Goal: Task Accomplishment & Management: Complete application form

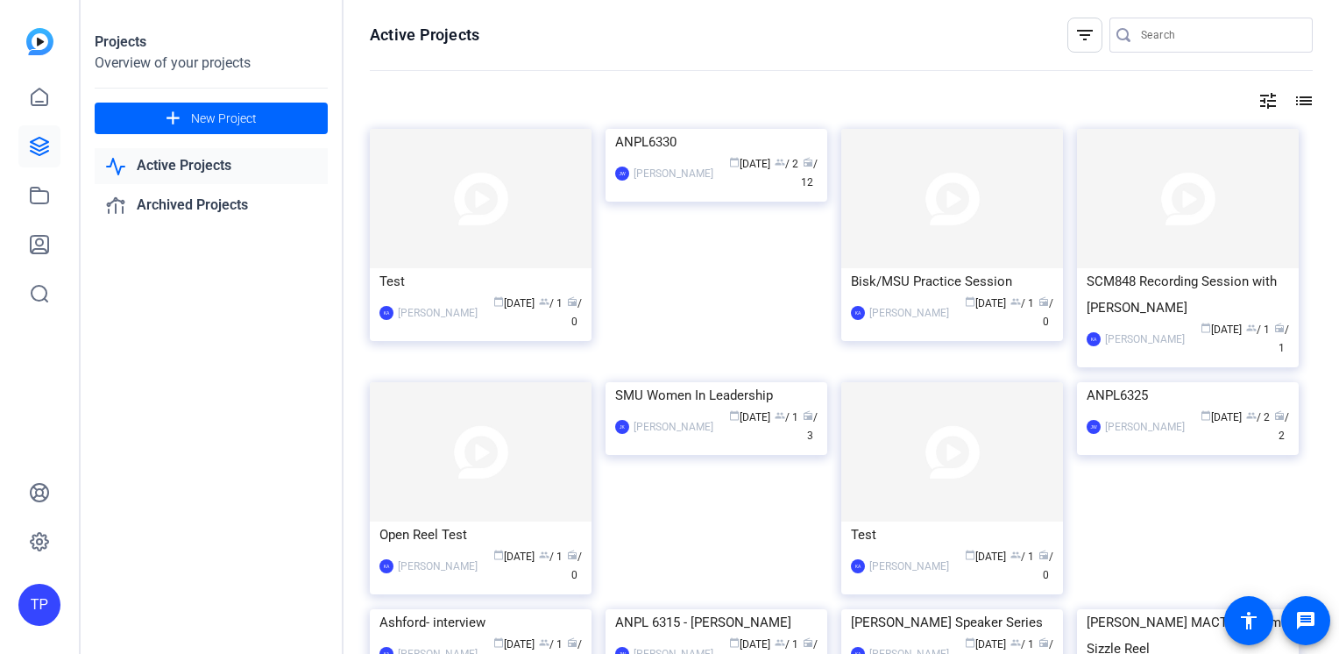
click at [1091, 29] on input "Search" at bounding box center [1220, 35] width 158 height 21
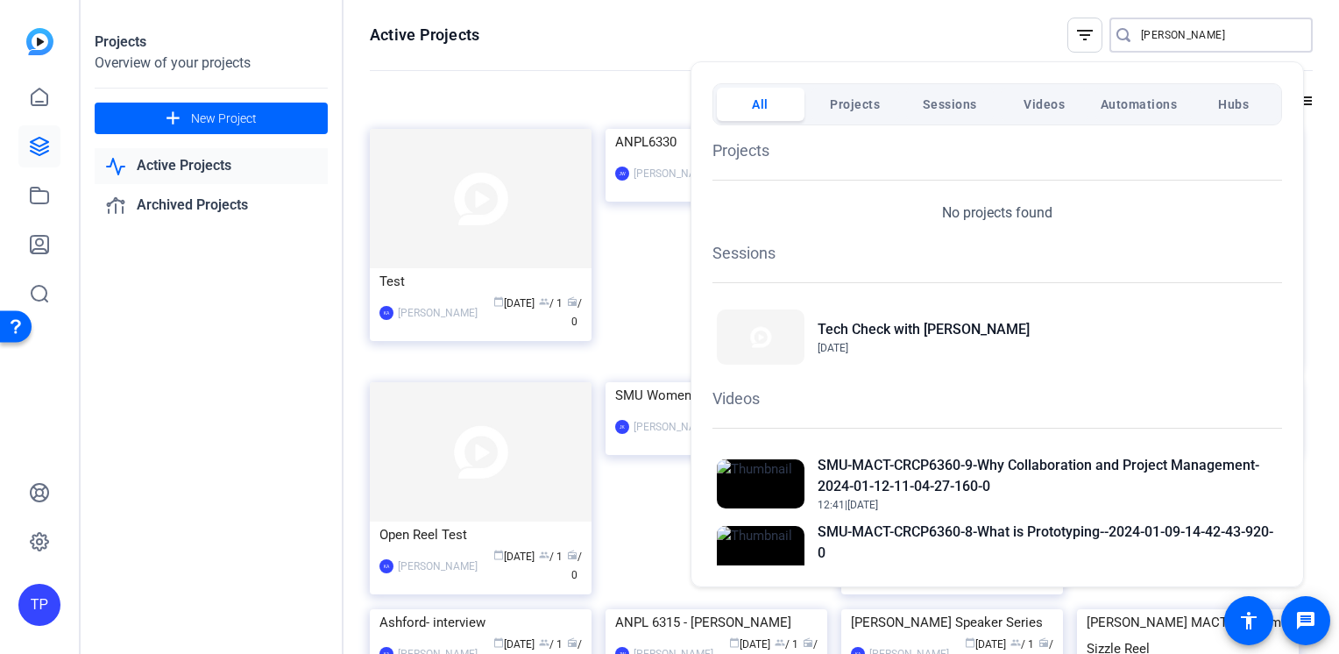
type input "rachel"
click at [649, 207] on div at bounding box center [669, 327] width 1339 height 654
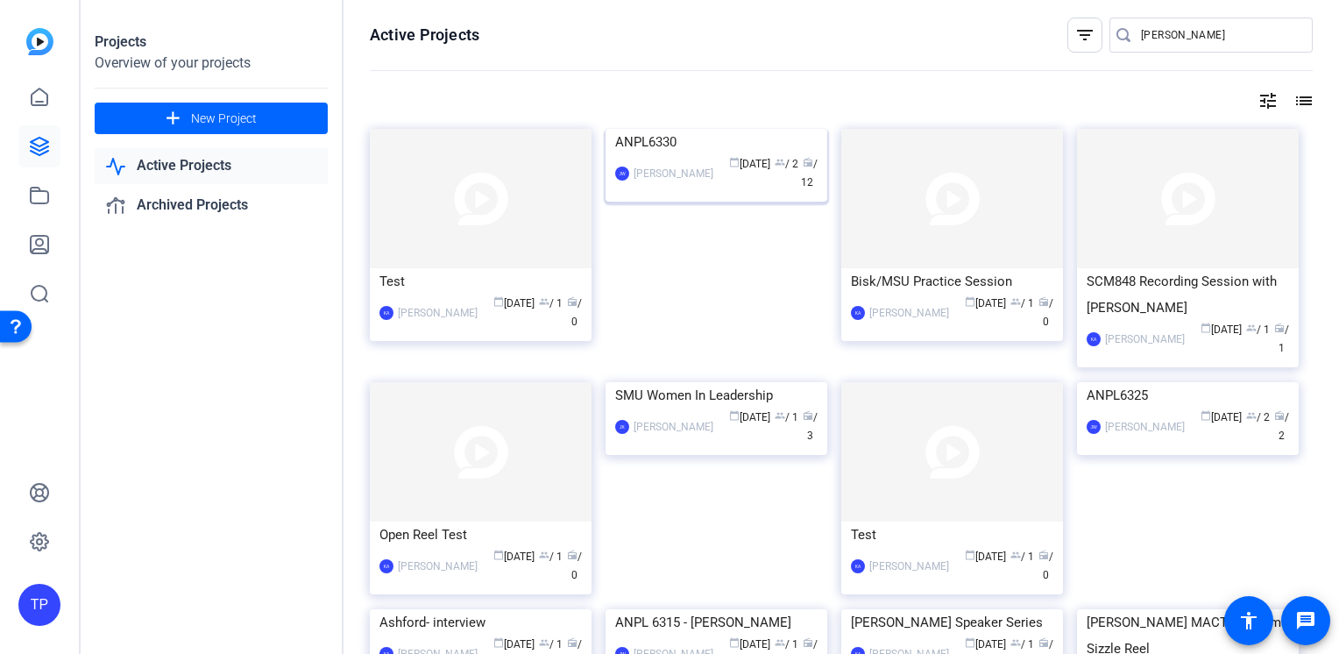
click at [671, 129] on img at bounding box center [717, 129] width 222 height 0
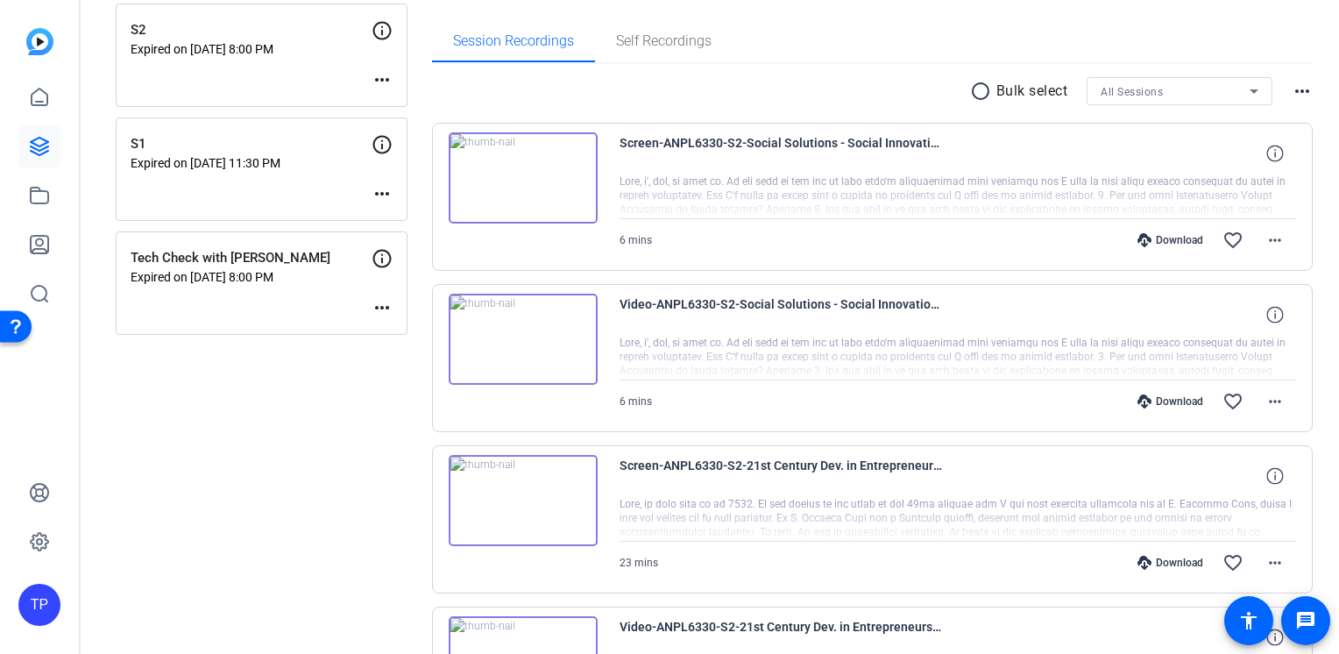
scroll to position [175, 0]
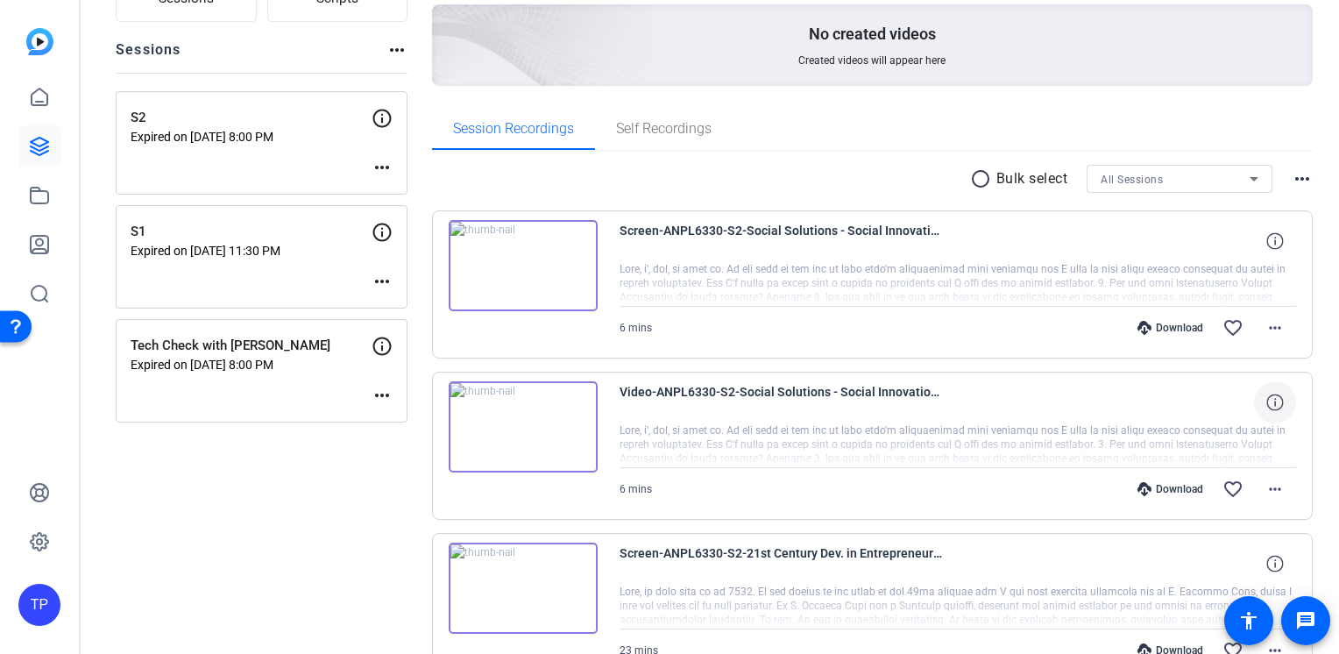
click at [1091, 401] on icon at bounding box center [1274, 401] width 17 height 17
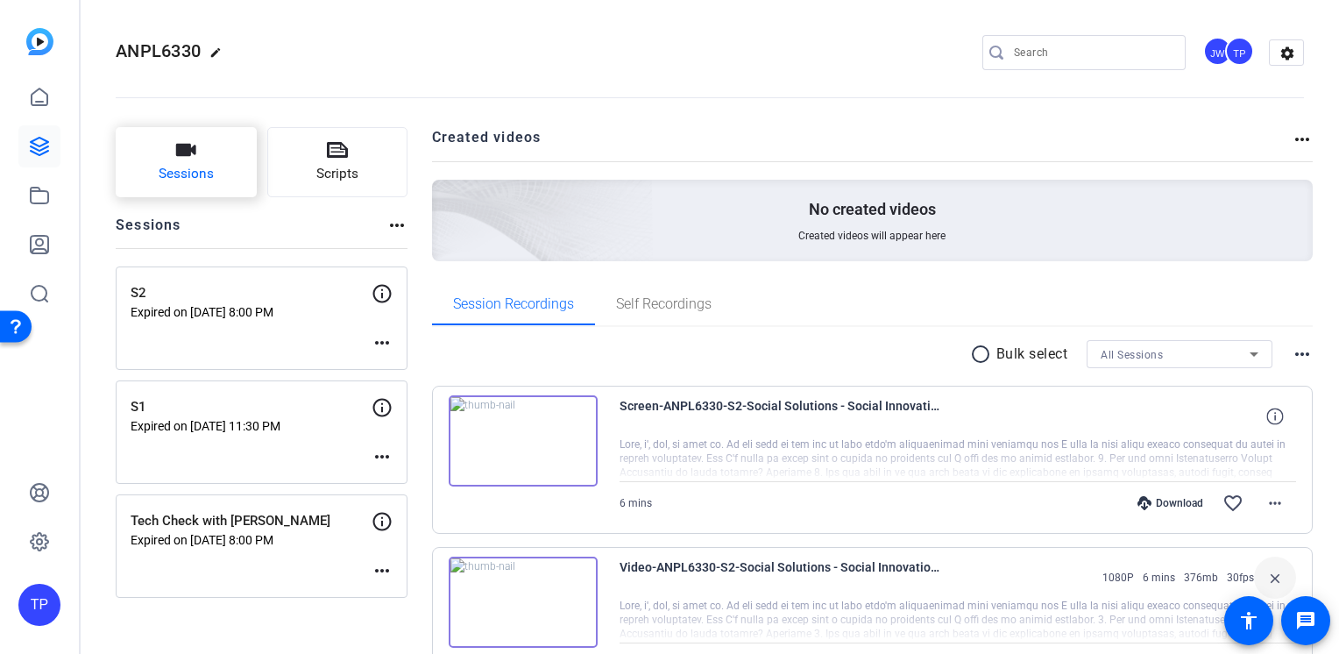
click at [188, 182] on span "Sessions" at bounding box center [186, 174] width 55 height 20
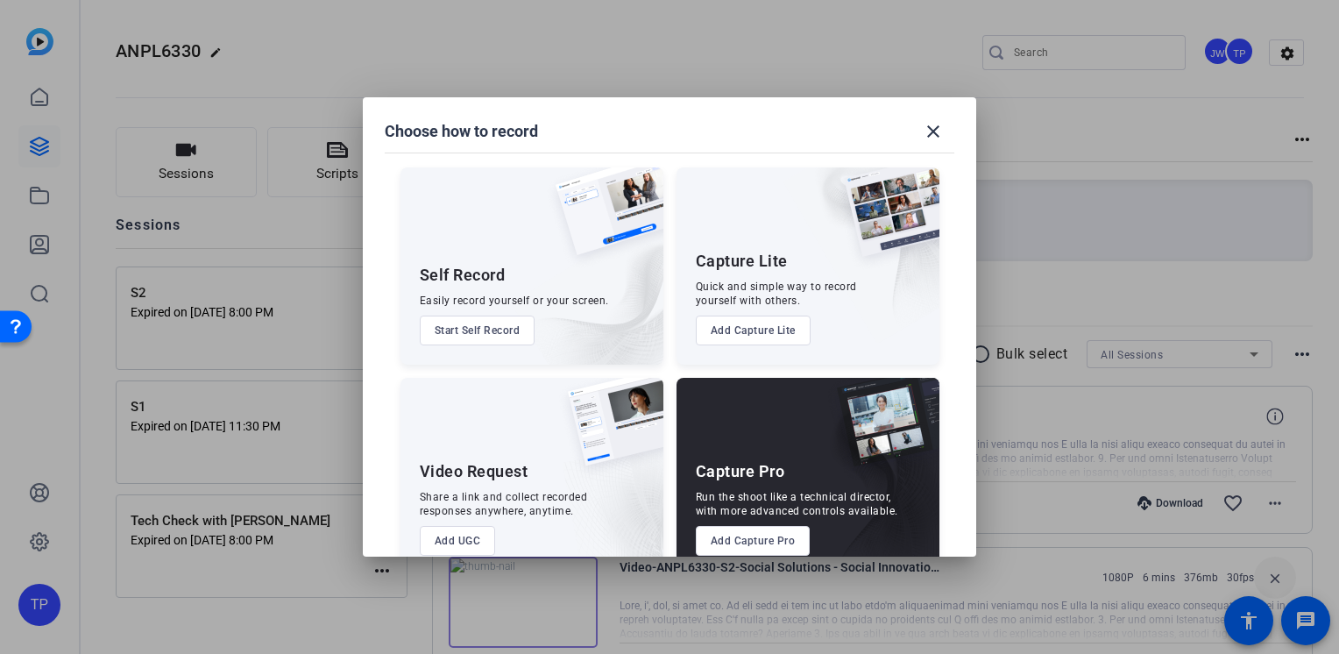
scroll to position [35, 0]
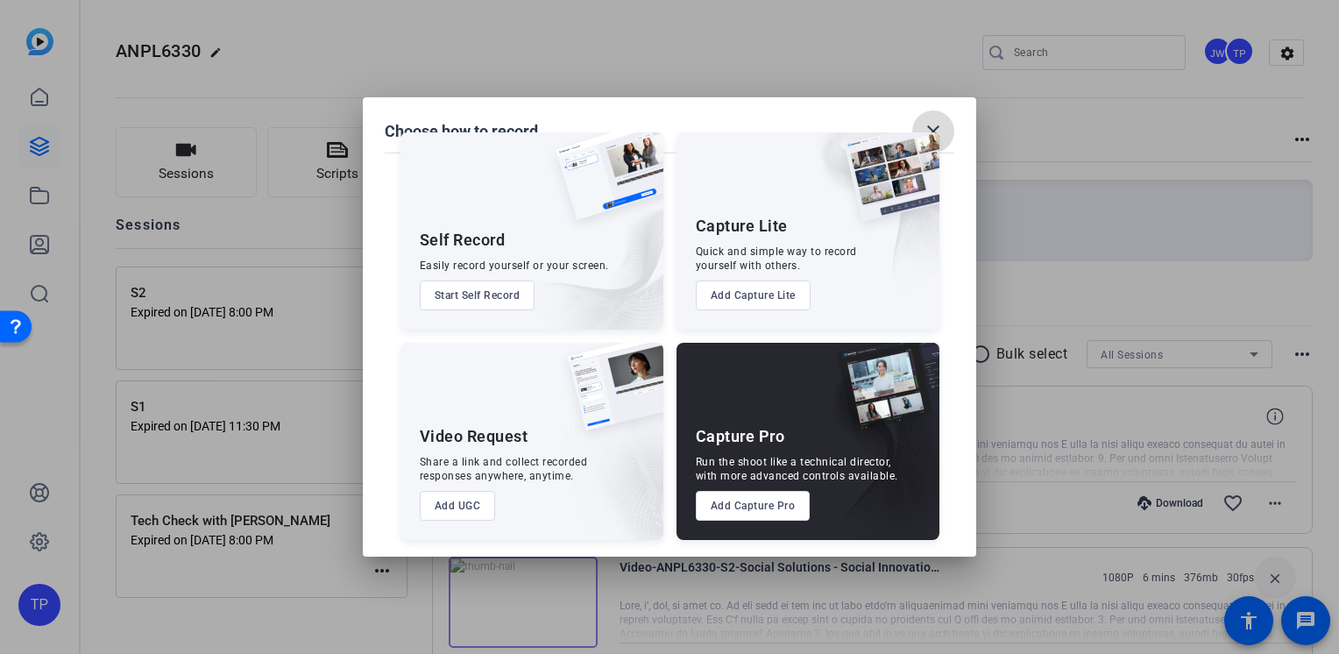
click at [935, 130] on mat-icon "close" at bounding box center [933, 131] width 21 height 21
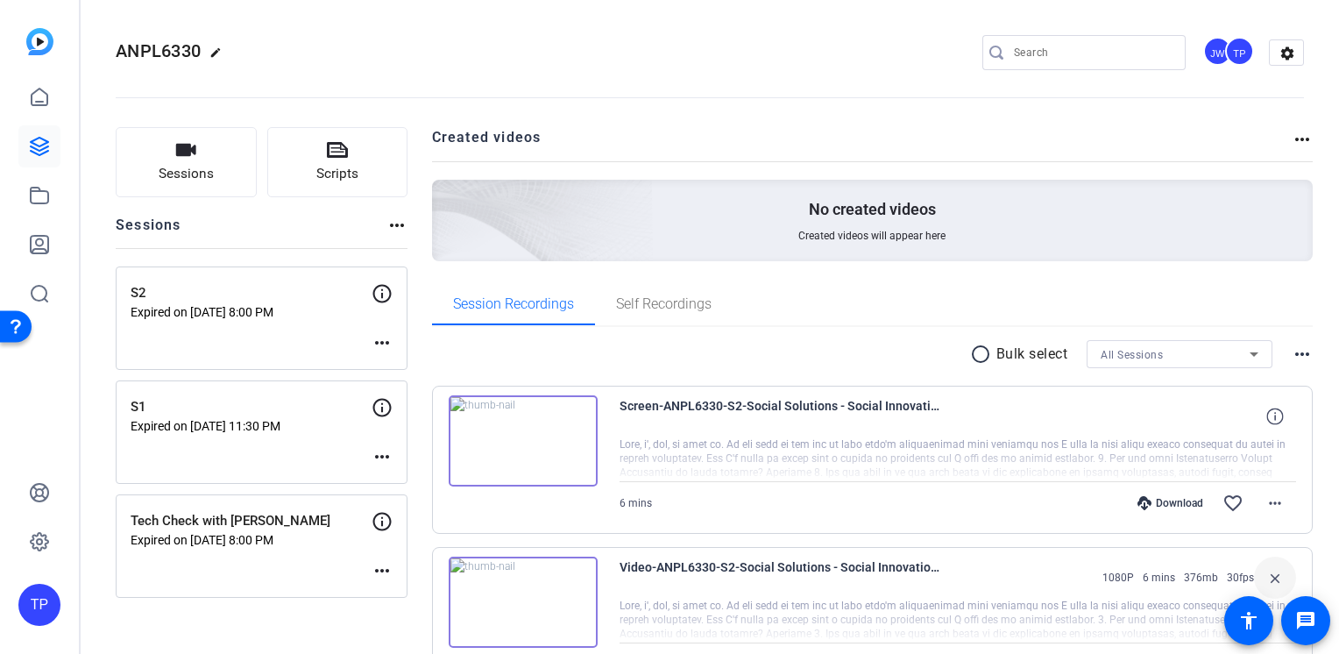
click at [389, 230] on mat-icon "more_horiz" at bounding box center [396, 225] width 21 height 21
click at [276, 237] on div at bounding box center [669, 327] width 1339 height 654
click at [210, 158] on button "Sessions" at bounding box center [186, 162] width 141 height 70
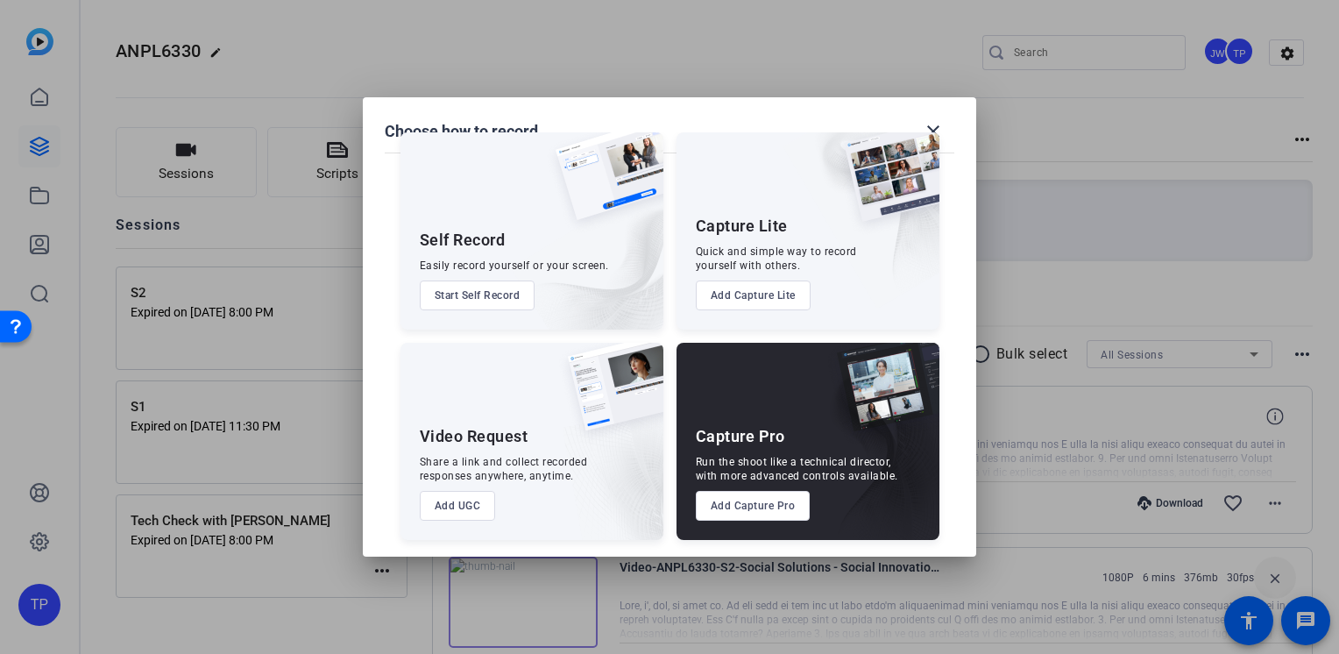
click at [743, 507] on button "Add Capture Pro" at bounding box center [753, 506] width 115 height 30
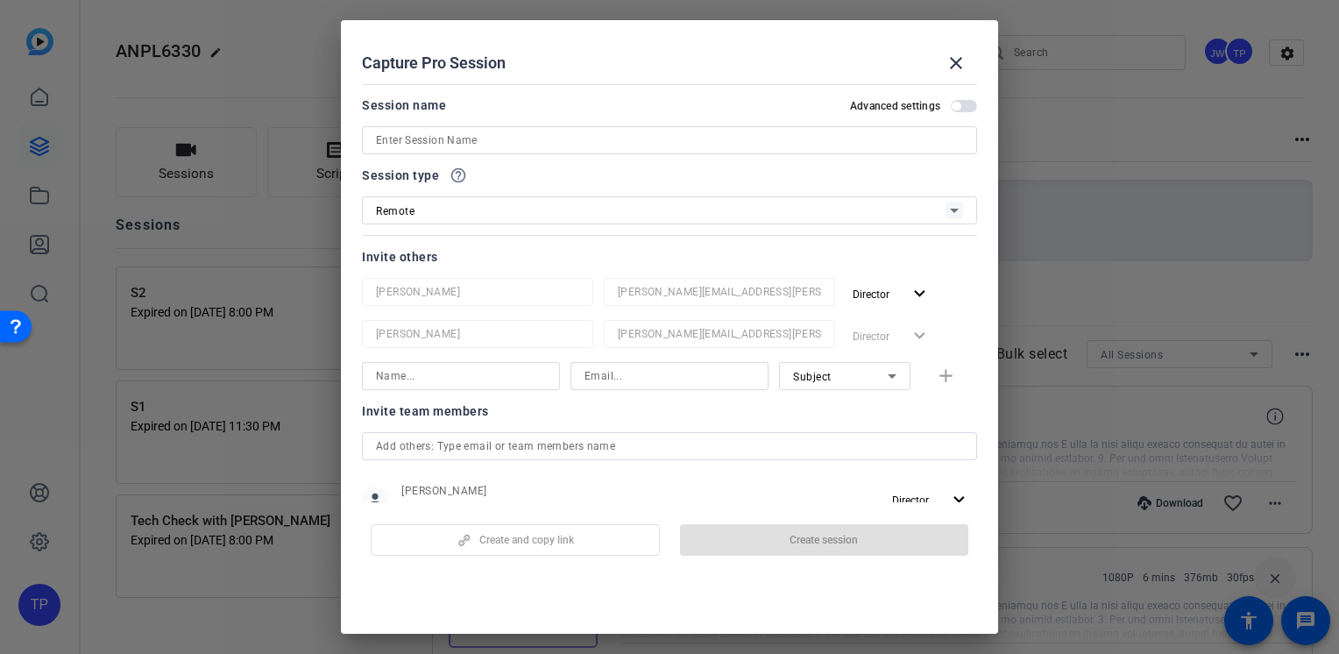
click at [467, 138] on input at bounding box center [669, 140] width 587 height 21
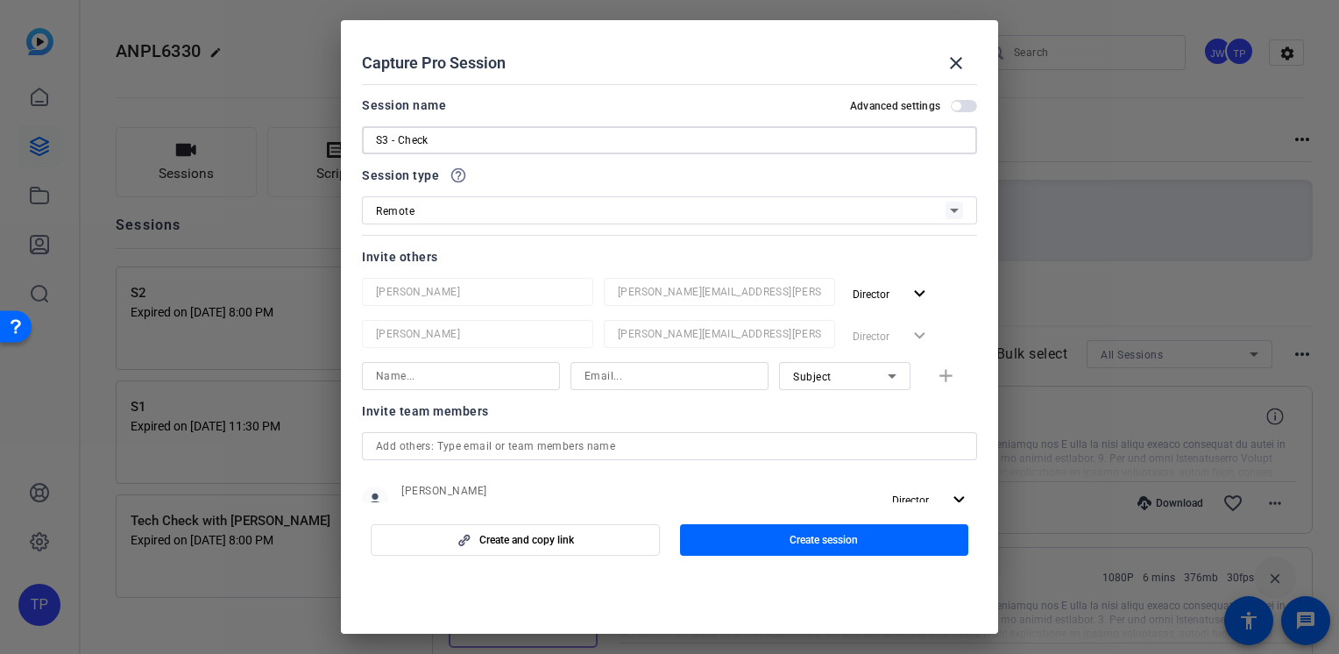
type input "S3 - Check"
click at [465, 214] on div "Remote" at bounding box center [661, 211] width 570 height 22
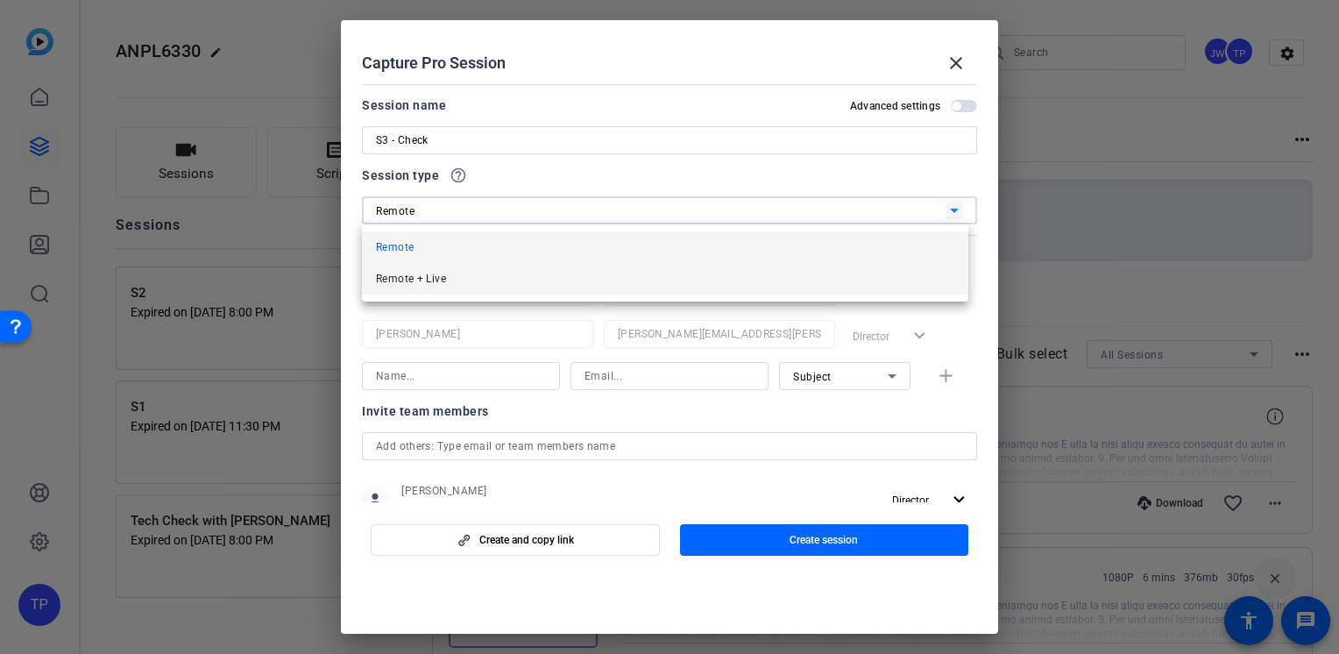
click at [470, 276] on mat-option "Remote + Live" at bounding box center [665, 279] width 606 height 32
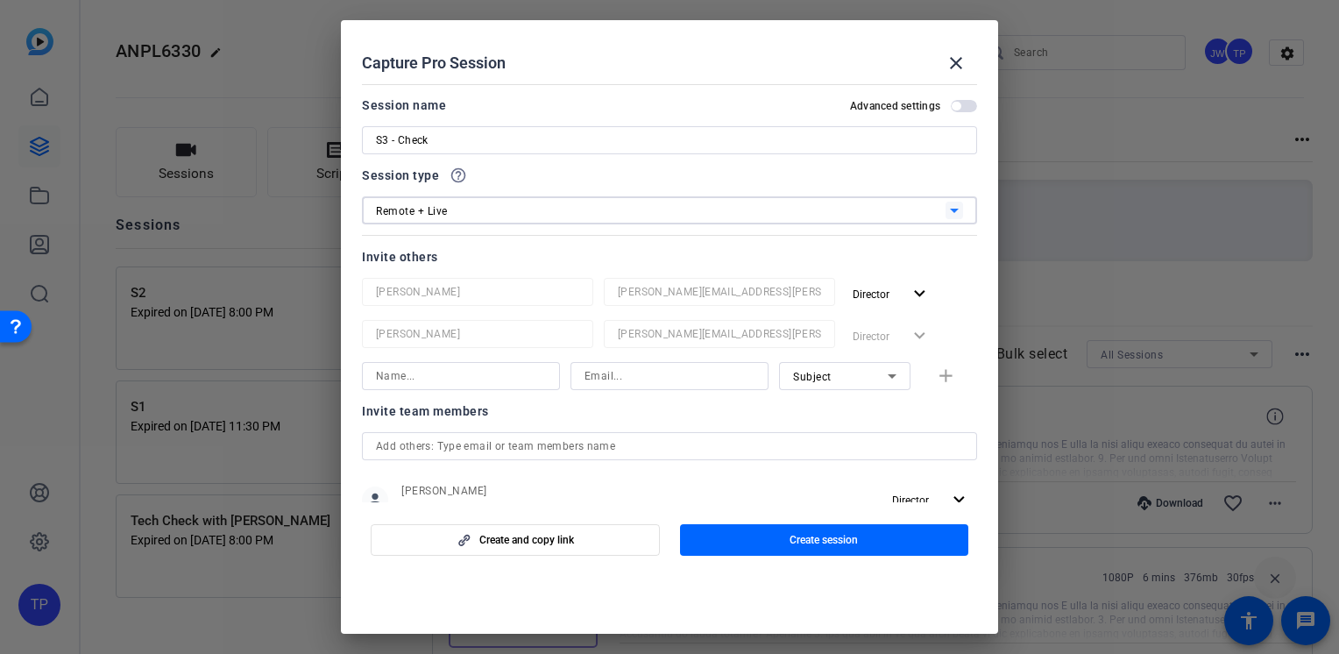
click at [458, 381] on input at bounding box center [461, 375] width 170 height 21
drag, startPoint x: 445, startPoint y: 380, endPoint x: 365, endPoint y: 372, distance: 80.2
click at [365, 372] on div "victor" at bounding box center [461, 376] width 198 height 28
type input "Victor"
click at [672, 380] on input at bounding box center [670, 375] width 170 height 21
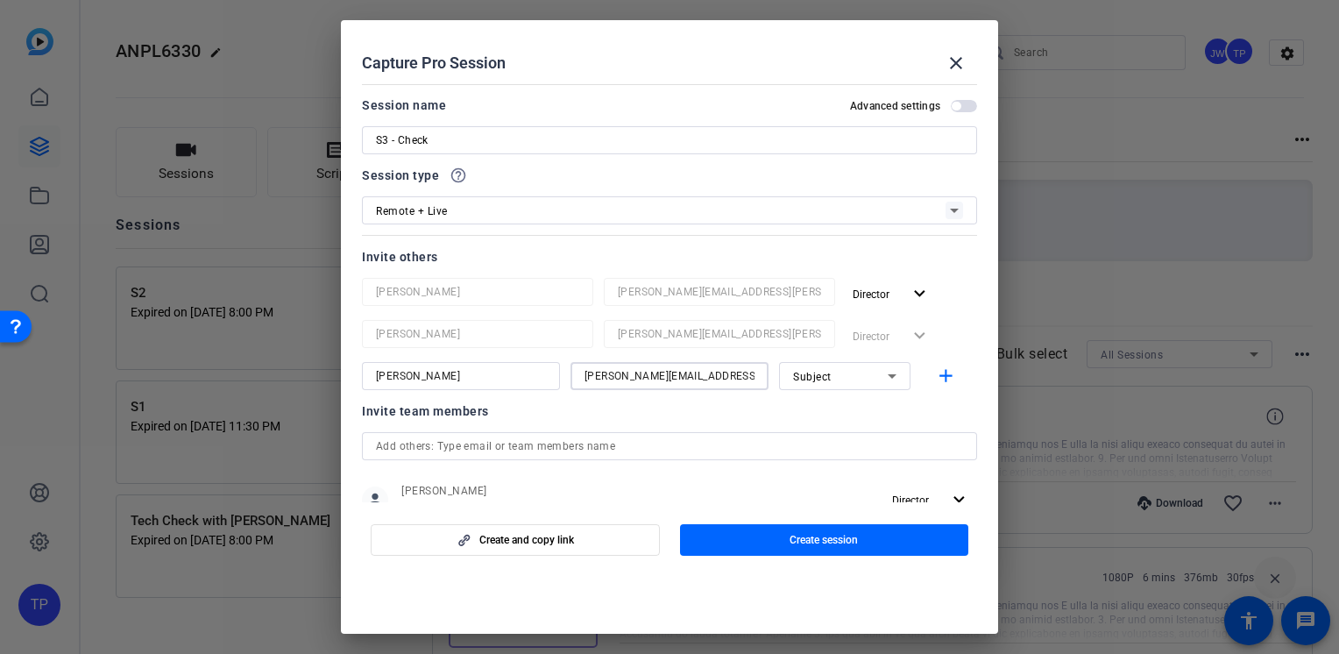
type input "victor-florence@bisk.com"
click at [869, 385] on div "Subject" at bounding box center [840, 376] width 95 height 22
click at [838, 401] on span "Collaborator" at bounding box center [816, 411] width 64 height 21
click at [938, 372] on mat-icon "add" at bounding box center [946, 376] width 22 height 22
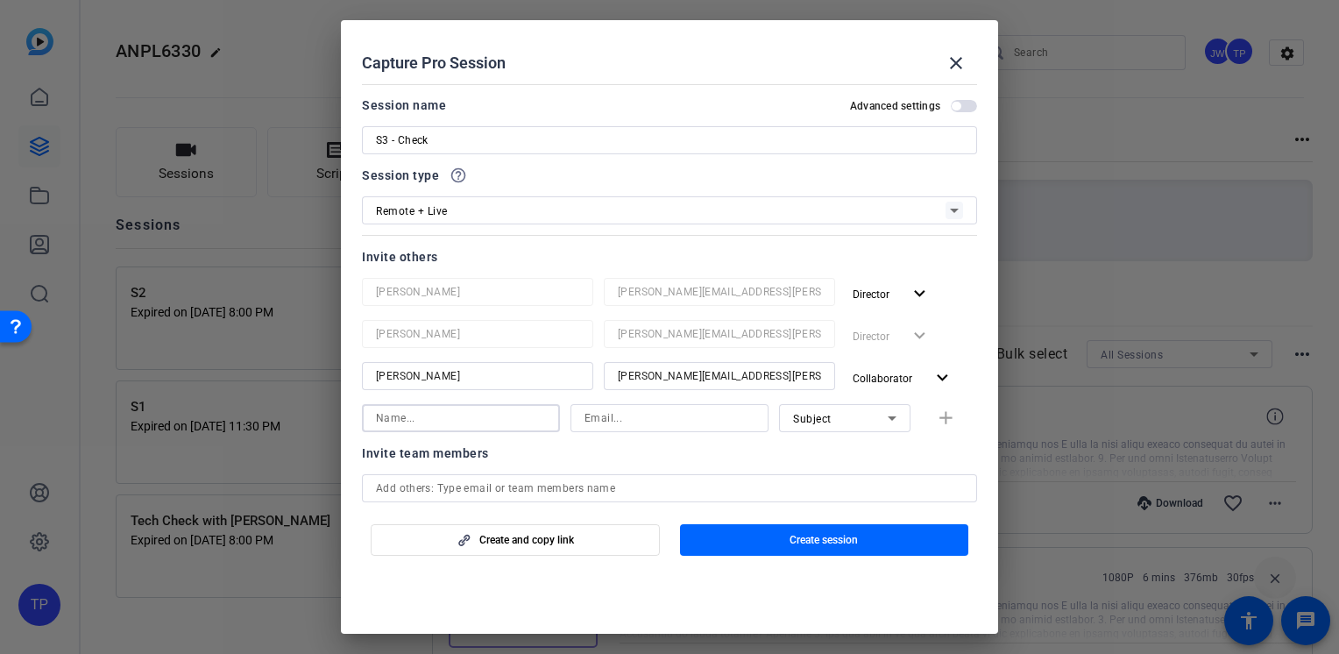
click at [444, 413] on input at bounding box center [461, 418] width 170 height 21
type input "Rachel"
click at [617, 412] on input at bounding box center [670, 418] width 170 height 21
type input "rcurrietriska@volnow.org"
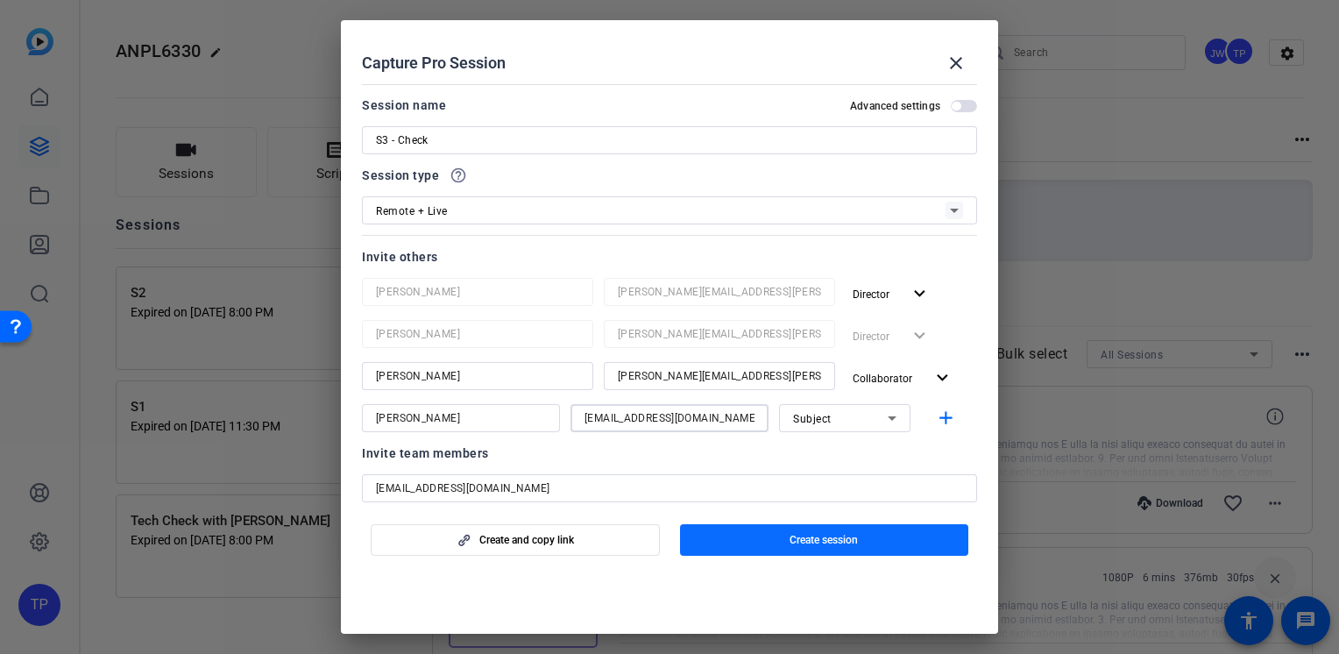
type input "kcommerato@mail.smu.edu"
click at [823, 422] on div "Subject" at bounding box center [840, 419] width 95 height 22
click at [823, 422] on div at bounding box center [669, 327] width 1339 height 654
click at [935, 413] on mat-icon "add" at bounding box center [946, 419] width 22 height 22
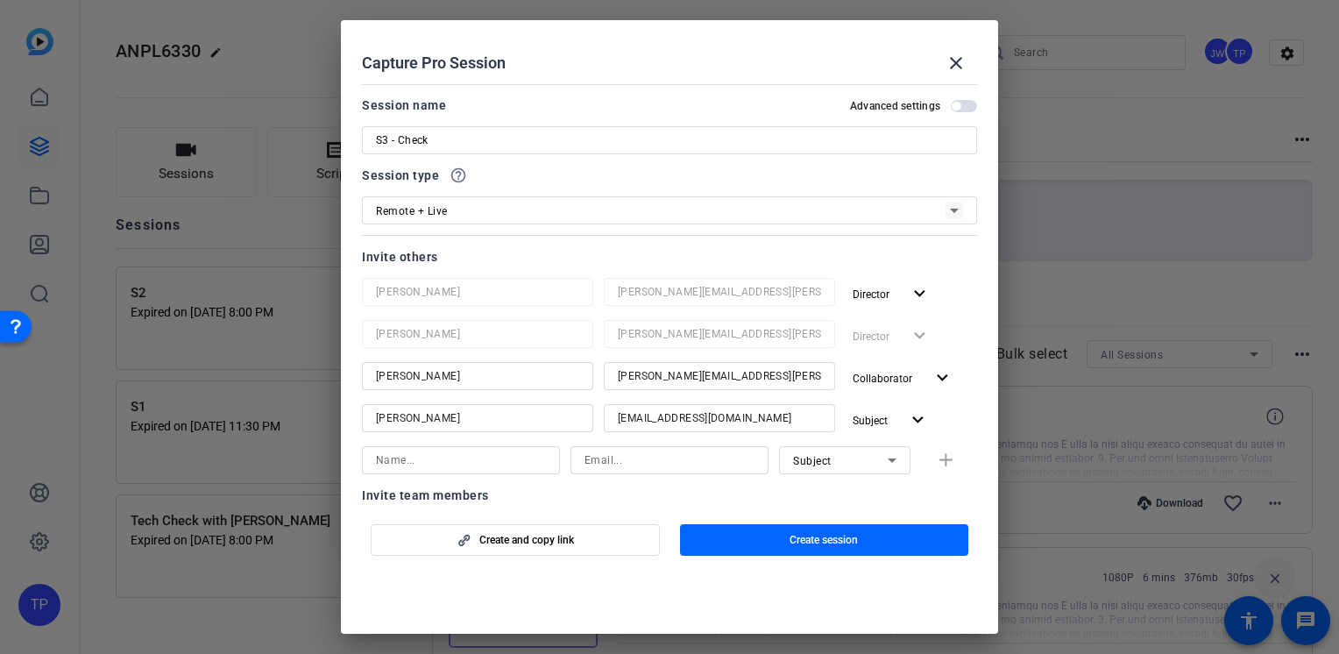
click at [464, 463] on input at bounding box center [461, 460] width 170 height 21
drag, startPoint x: 463, startPoint y: 461, endPoint x: 375, endPoint y: 454, distance: 87.9
click at [375, 454] on div "arlethea" at bounding box center [461, 460] width 198 height 28
type input "Arlethea"
click at [641, 467] on input at bounding box center [670, 460] width 170 height 21
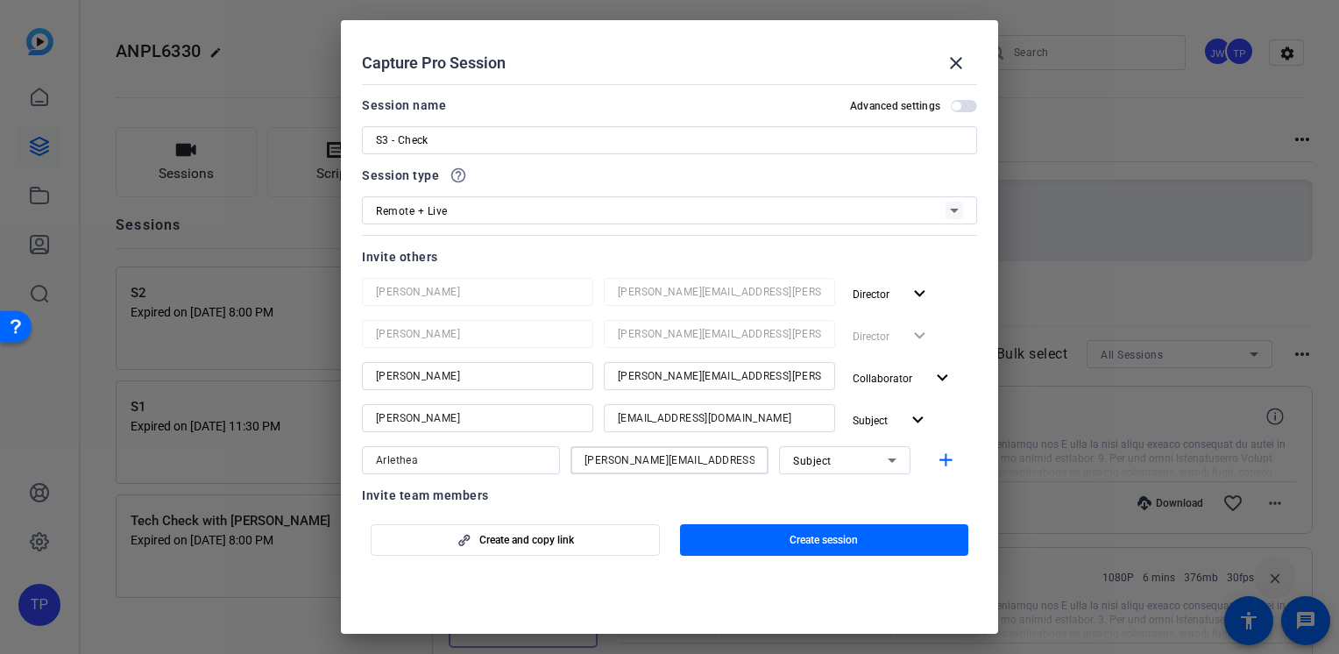
type input "arlethea-goden@bisk.com"
click at [867, 460] on div "Subject" at bounding box center [840, 461] width 95 height 22
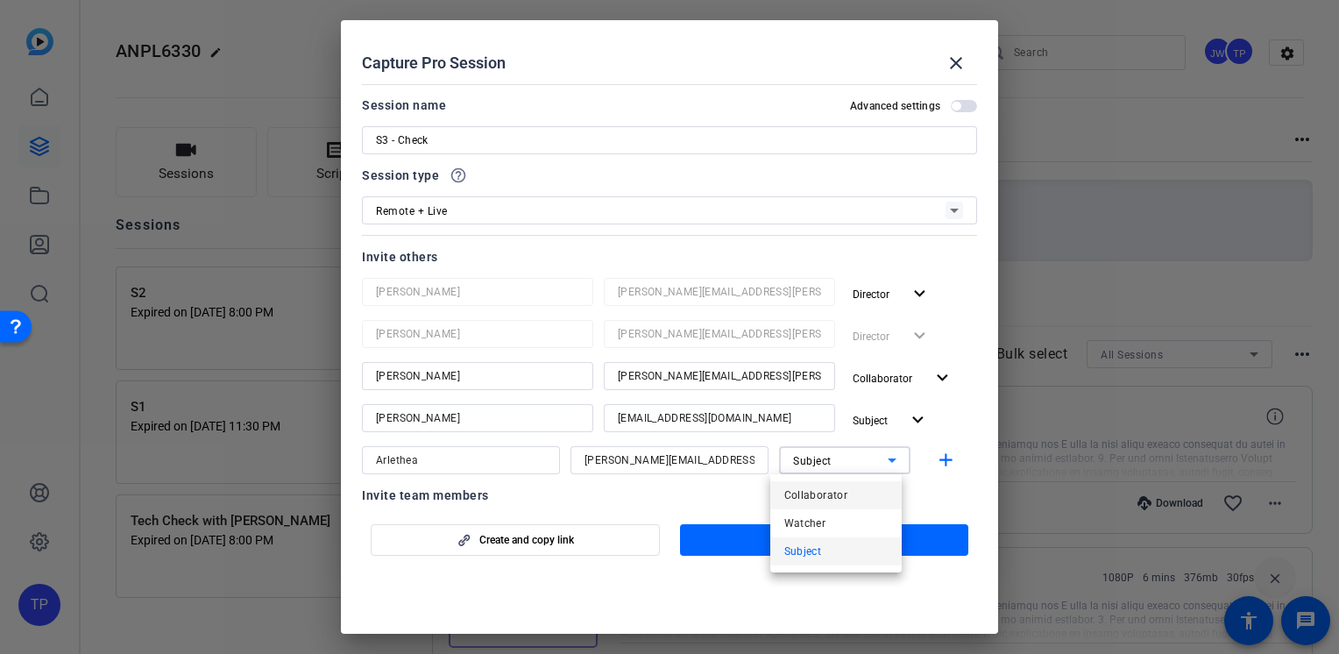
click at [850, 486] on mat-option "Collaborator" at bounding box center [835, 495] width 131 height 28
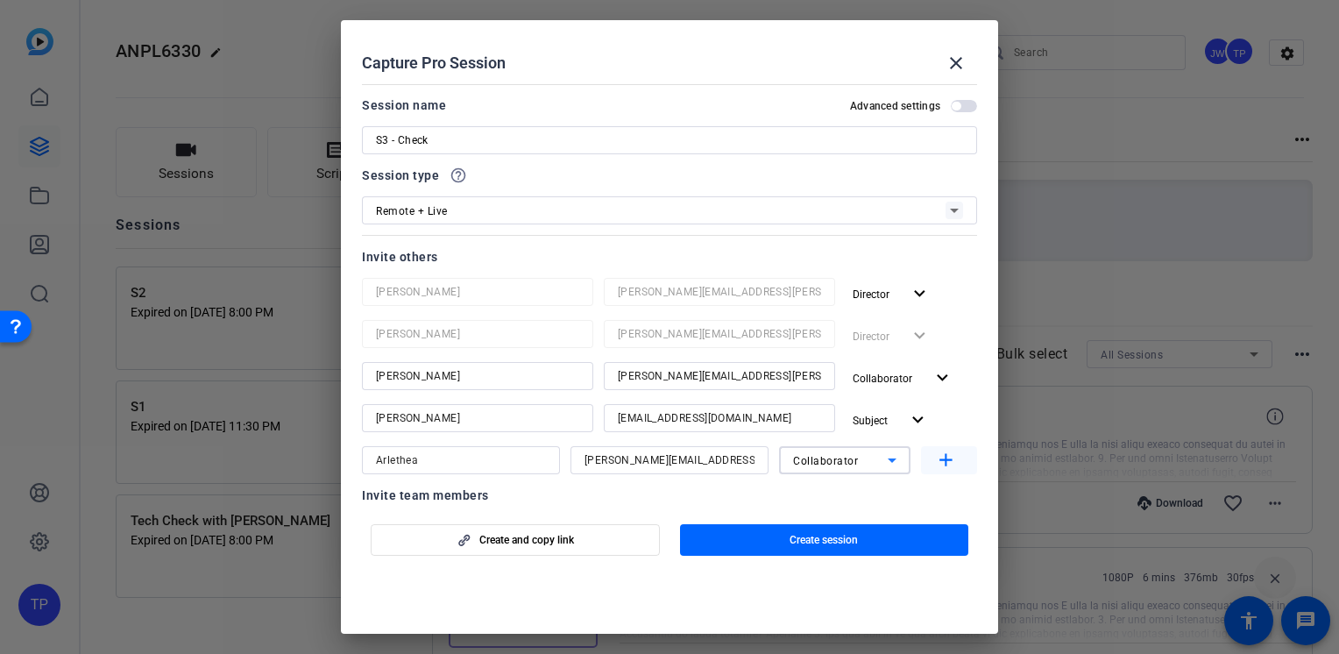
click at [939, 461] on mat-icon "add" at bounding box center [946, 461] width 22 height 22
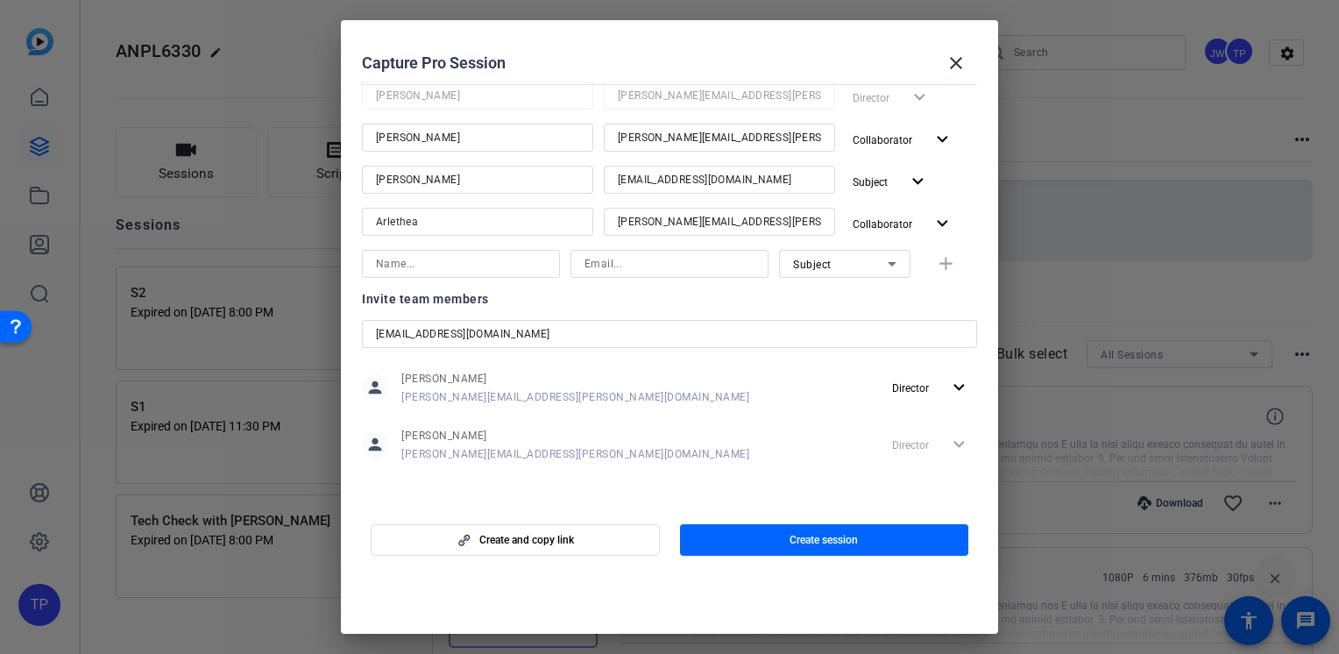
scroll to position [0, 0]
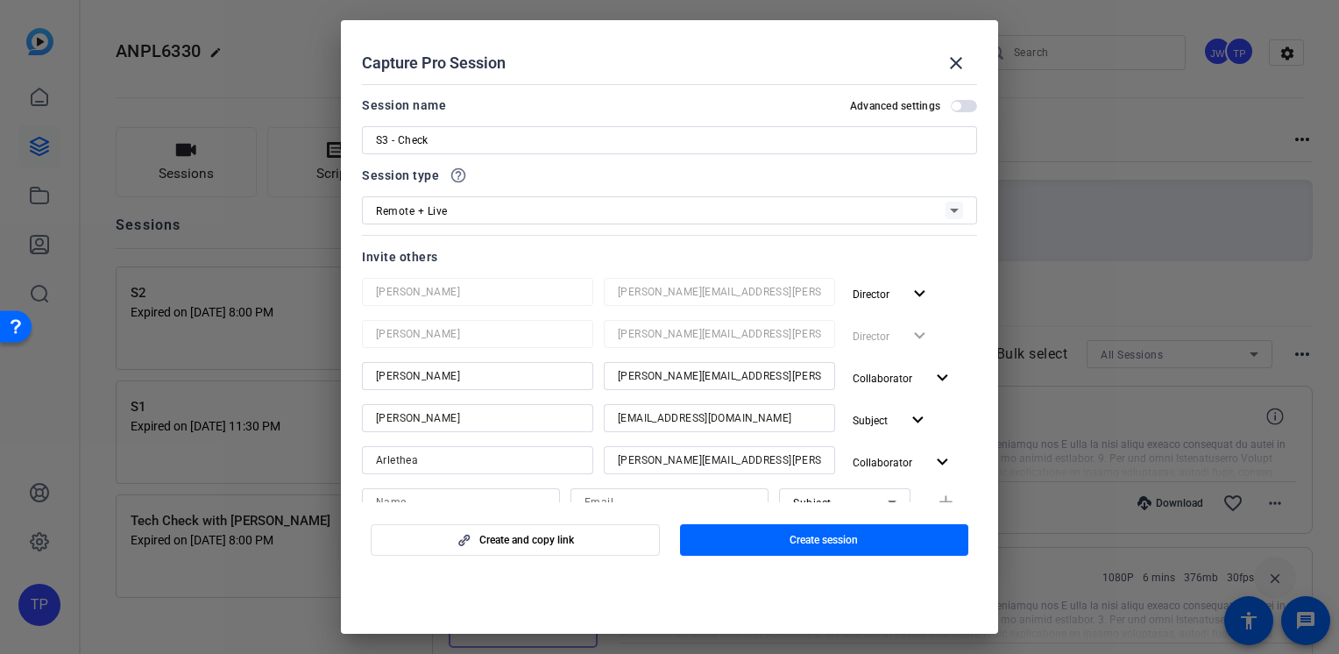
click at [961, 109] on span "button" at bounding box center [964, 106] width 26 height 12
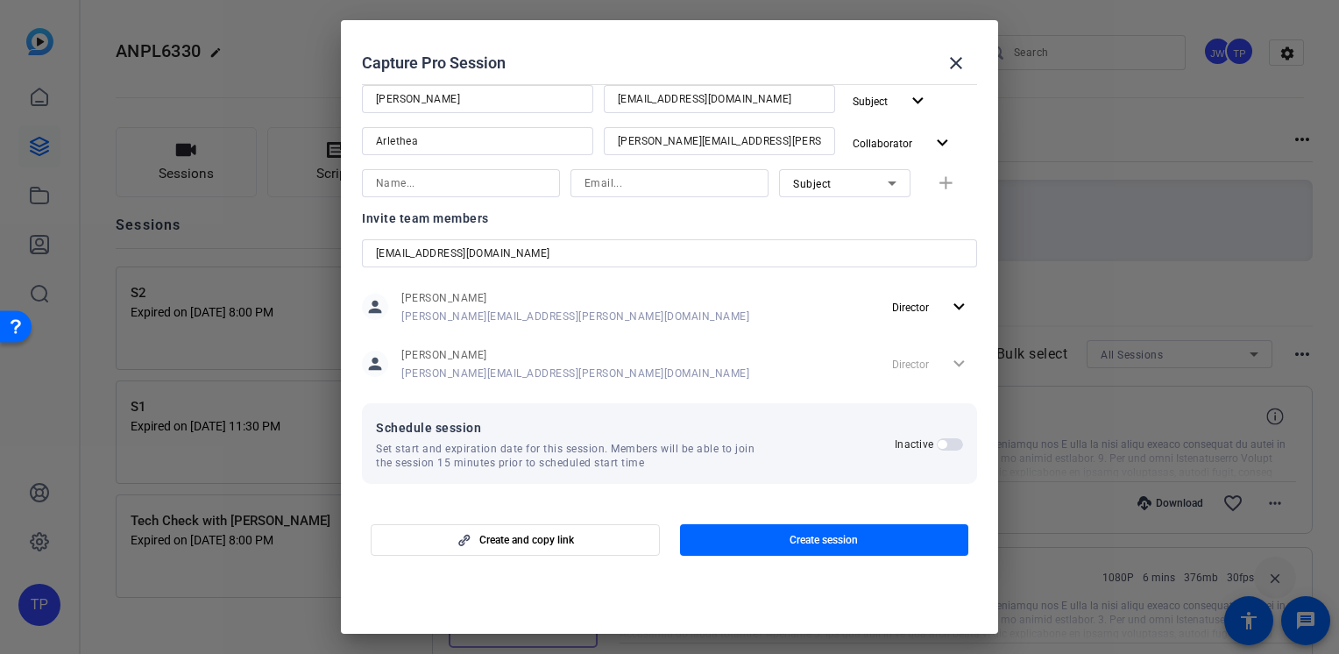
click at [938, 444] on span "button" at bounding box center [942, 444] width 9 height 9
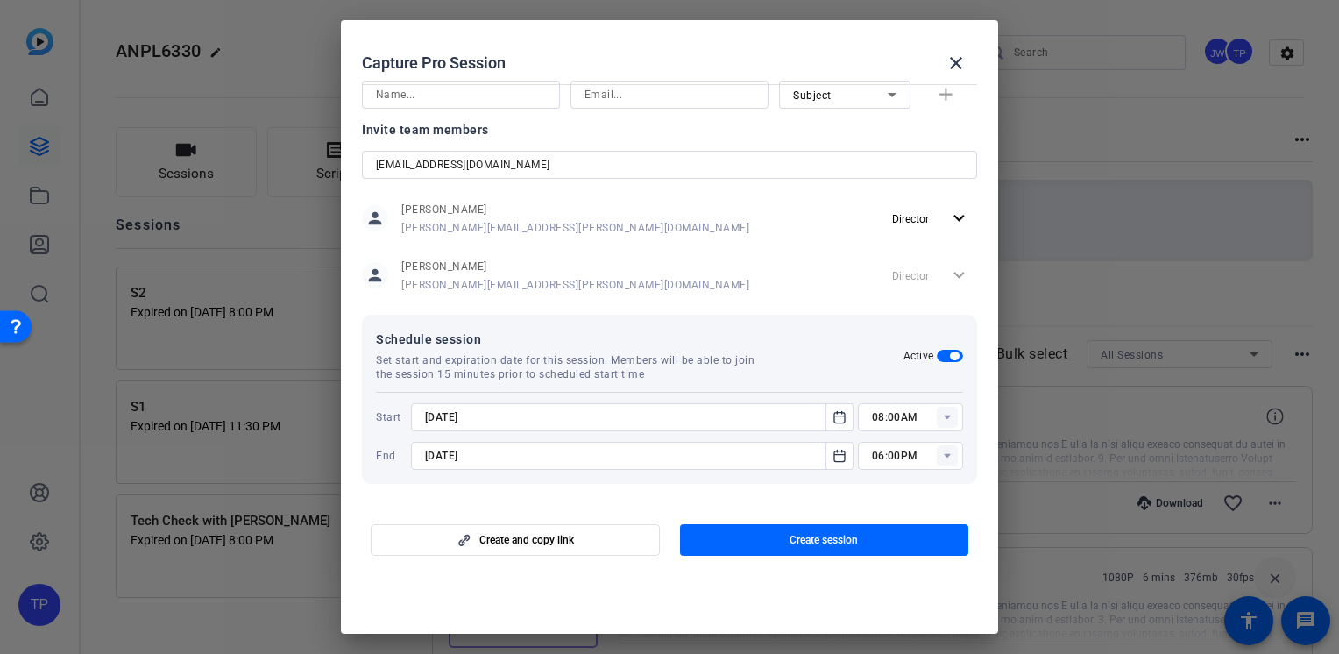
click at [900, 416] on input "08:00AM" at bounding box center [917, 417] width 91 height 21
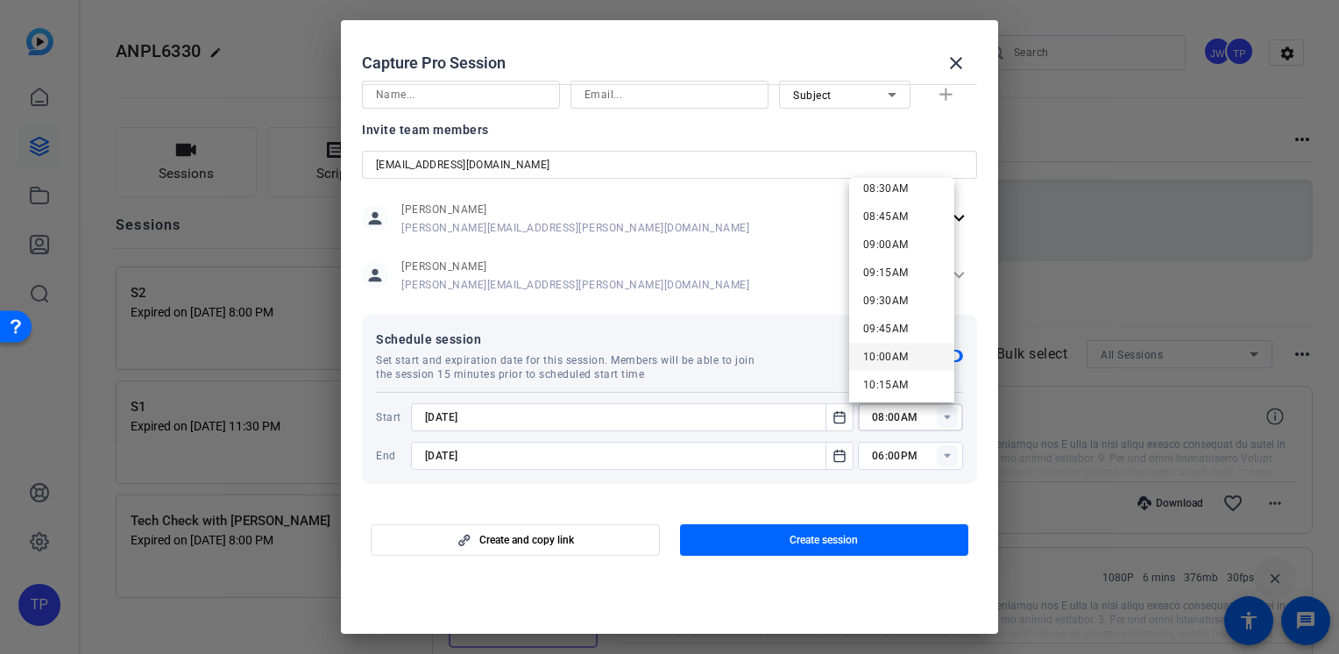
scroll to position [1052, 0]
click at [903, 328] on span "10:30AM" at bounding box center [886, 325] width 46 height 12
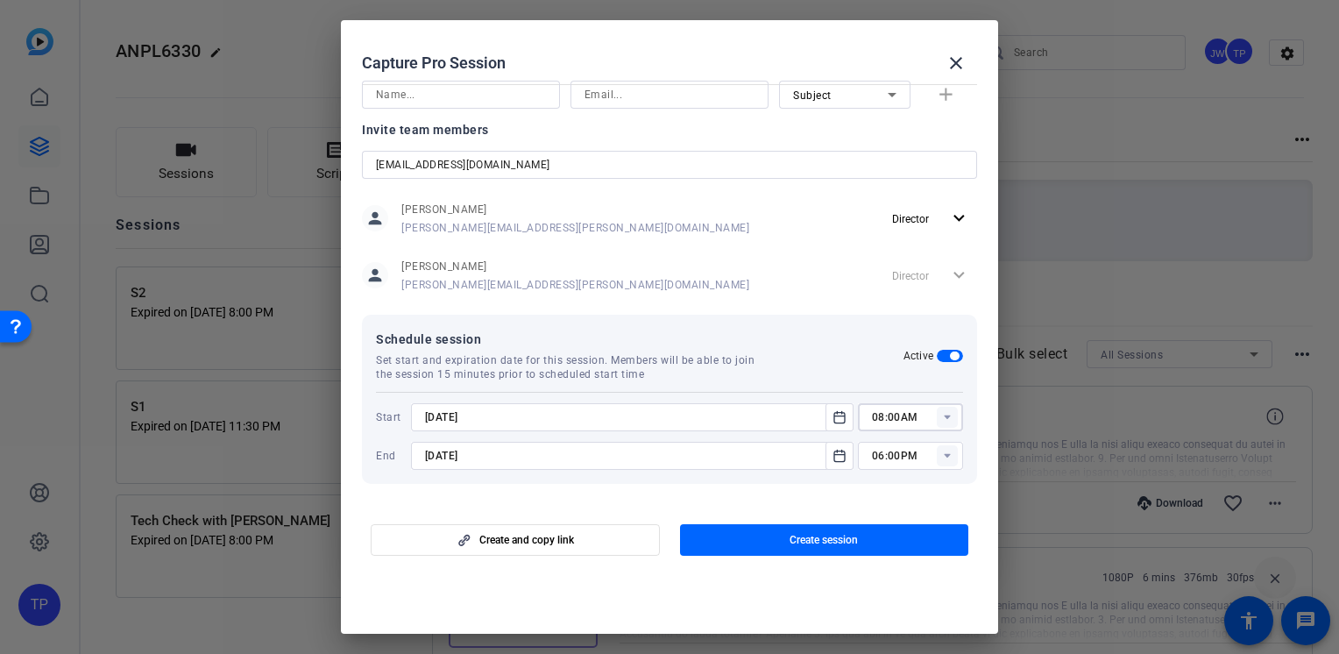
type input "10:30AM"
click at [937, 452] on rect at bounding box center [947, 455] width 21 height 21
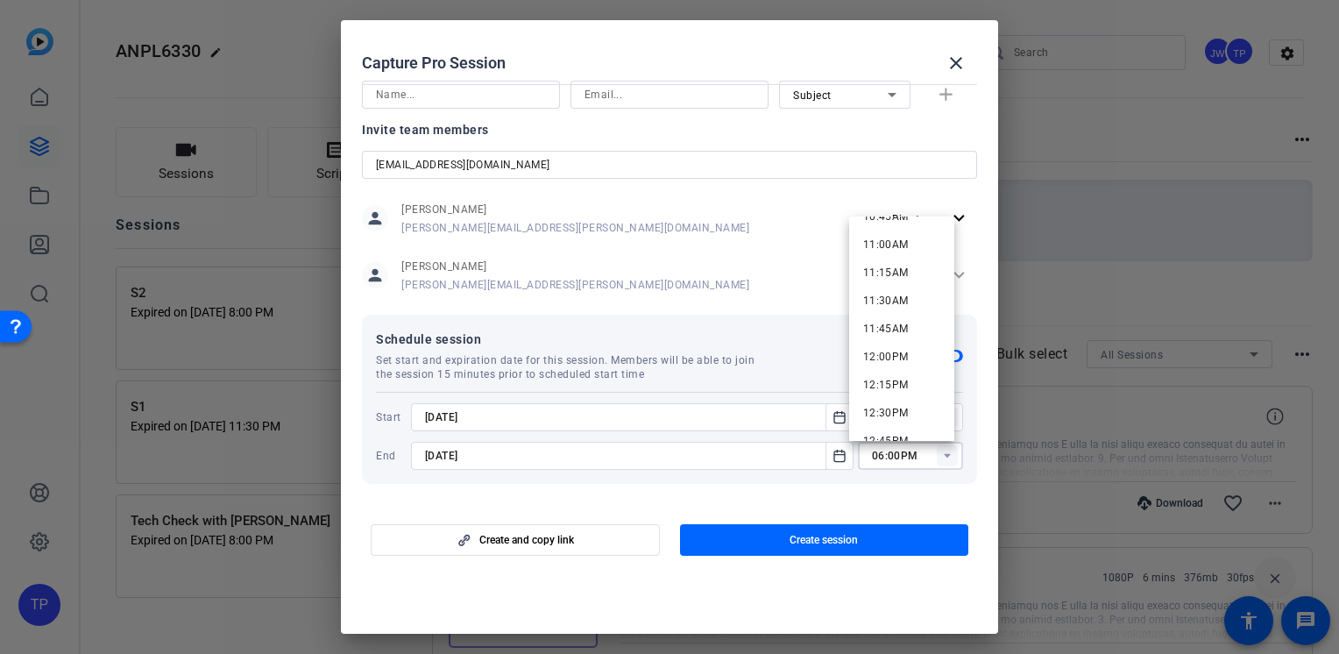
scroll to position [1665, 0]
click at [903, 372] on span "04:00PM" at bounding box center [886, 367] width 46 height 12
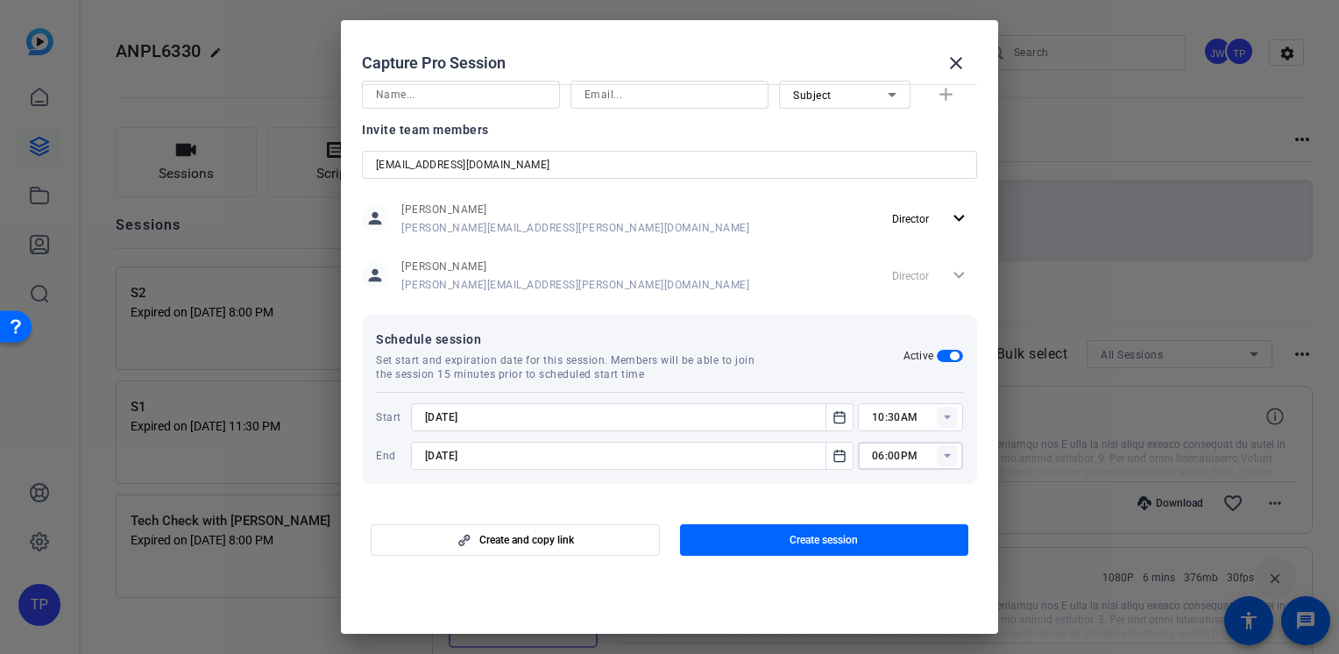
type input "04:00PM"
click at [661, 512] on div "Create and copy link Create session" at bounding box center [669, 533] width 615 height 45
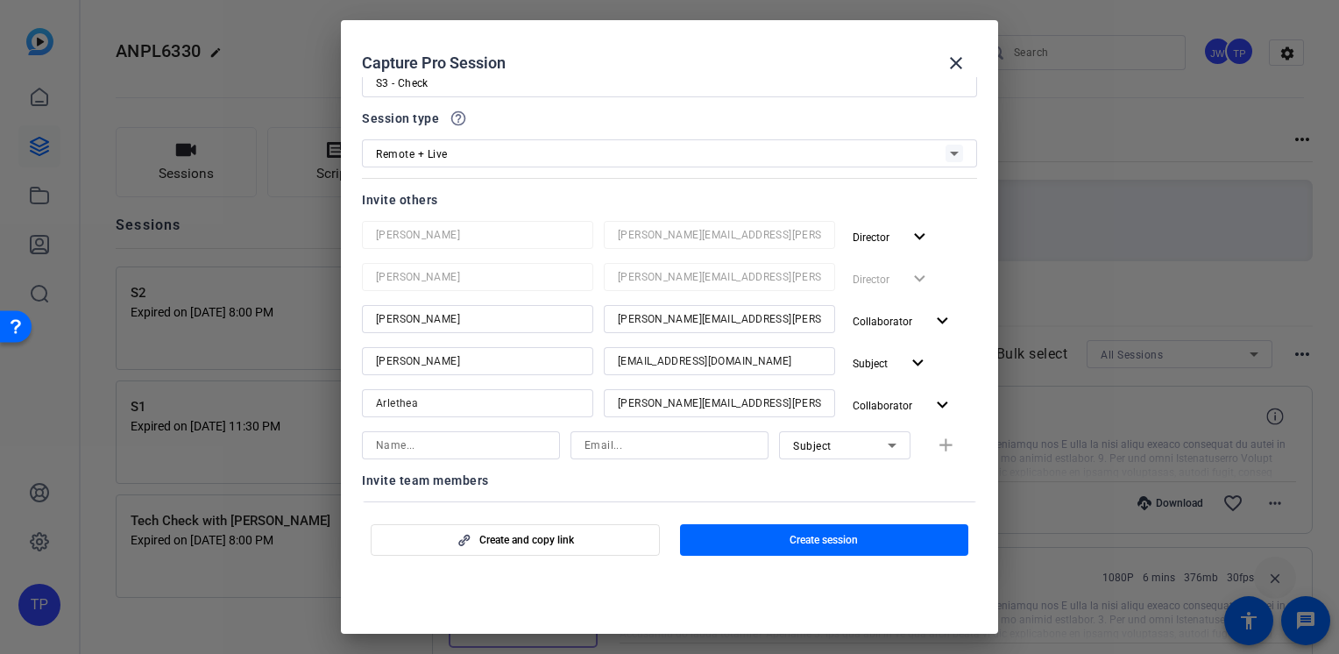
scroll to position [145, 0]
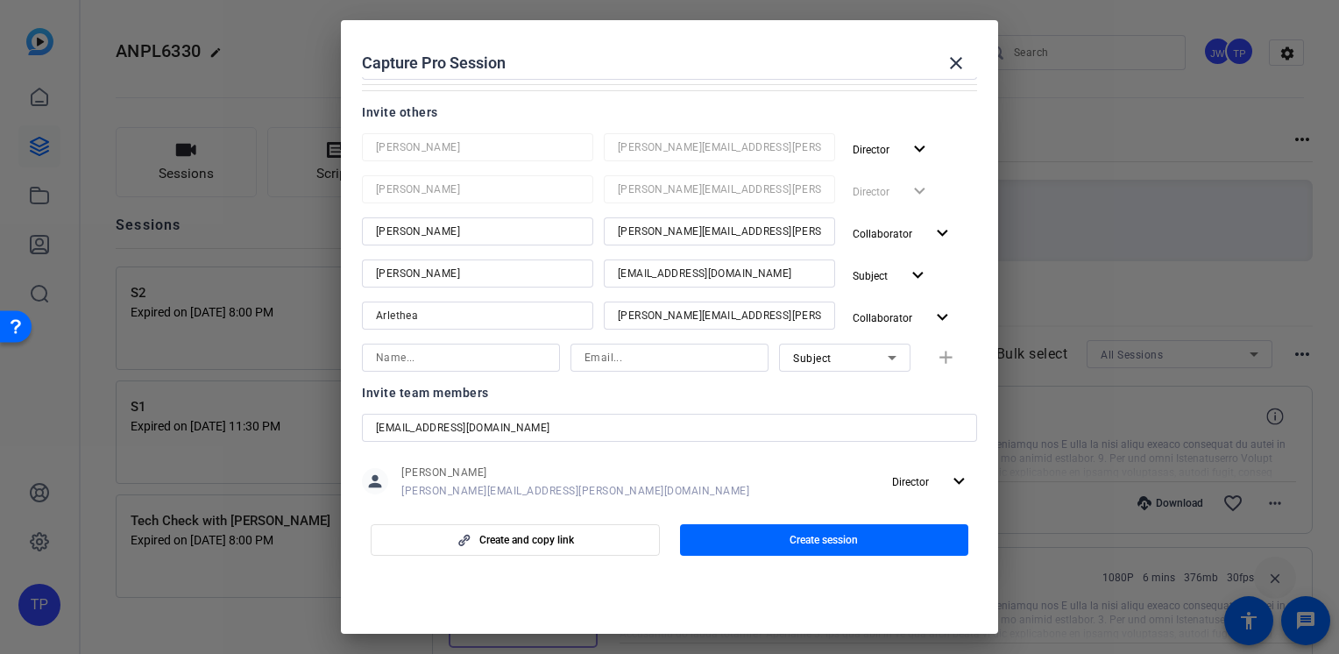
click at [586, 431] on input "rcurrietriska@volnow.org" at bounding box center [669, 427] width 587 height 21
click at [764, 274] on input "kcommerato@mail.smu.edu" at bounding box center [719, 273] width 203 height 21
drag, startPoint x: 778, startPoint y: 274, endPoint x: 566, endPoint y: 276, distance: 212.1
click at [567, 276] on div "Rachel kcommerato@mail.smu.edu Subject expand_more" at bounding box center [669, 275] width 615 height 32
click at [645, 274] on input at bounding box center [719, 273] width 203 height 21
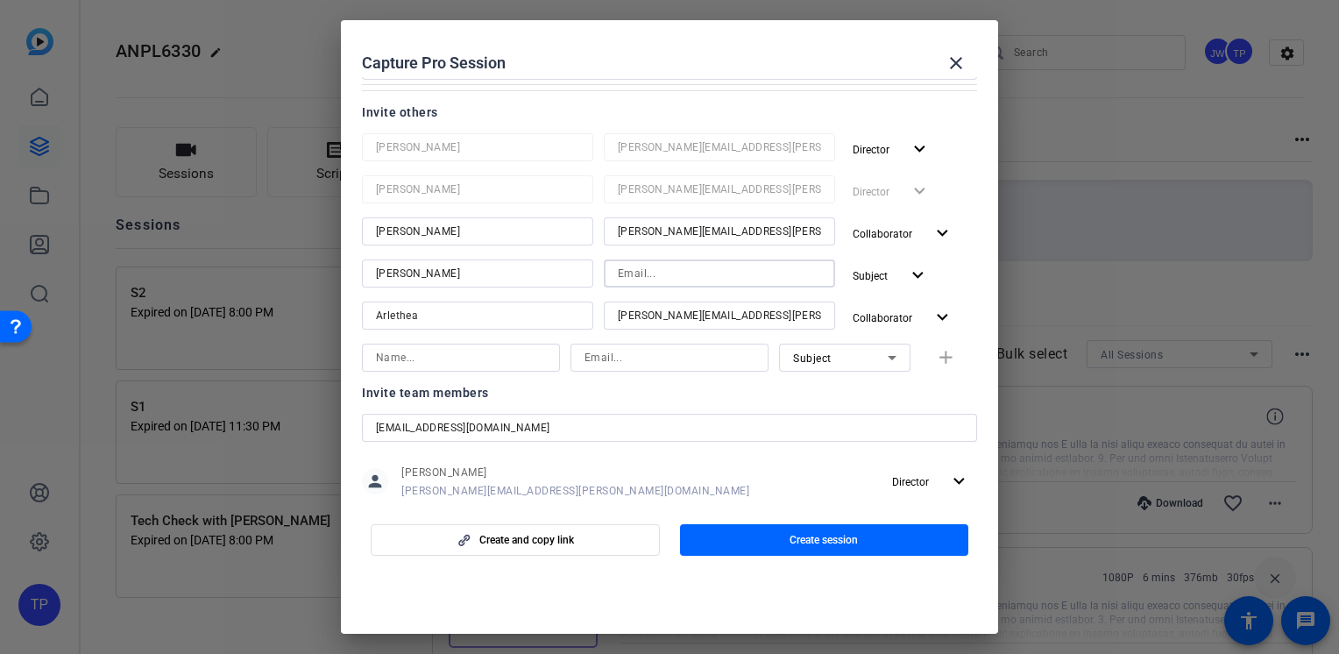
type input "rcurrietriska@volnow.org"
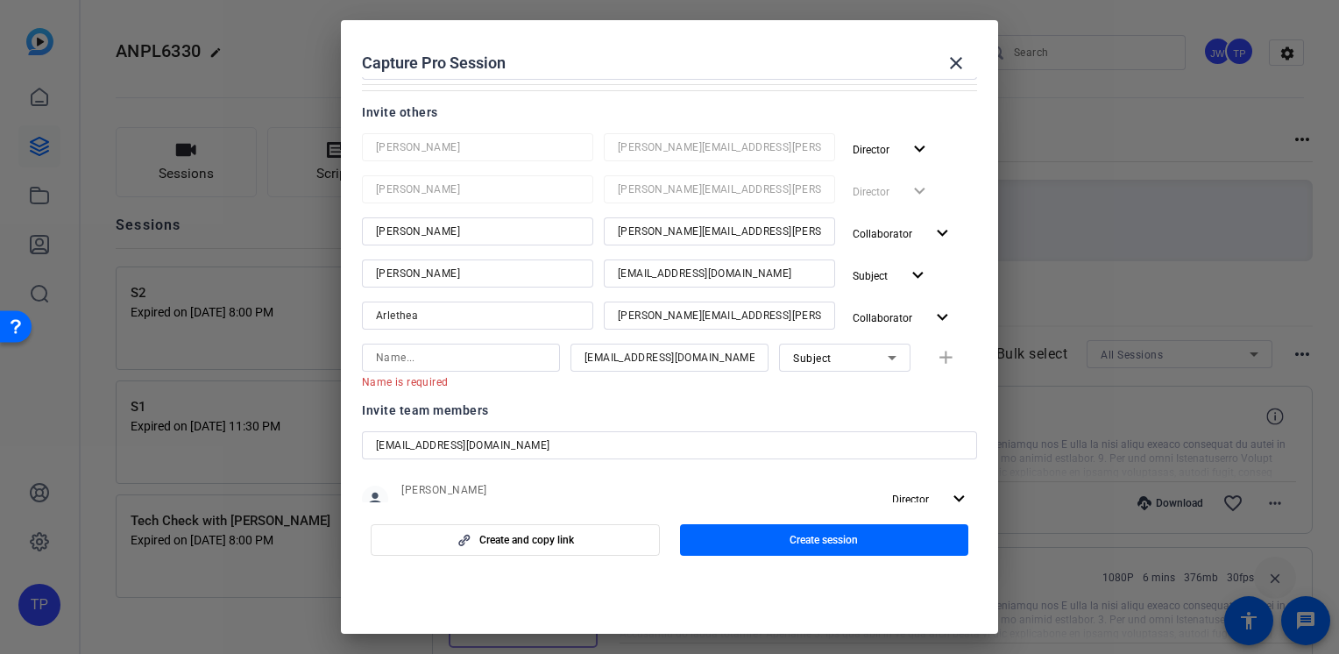
click at [568, 402] on div "Invite team members" at bounding box center [669, 410] width 615 height 21
click at [555, 444] on input "rcurrietriska@volnow.org" at bounding box center [669, 445] width 587 height 21
drag, startPoint x: 568, startPoint y: 444, endPoint x: 351, endPoint y: 444, distance: 217.3
click at [351, 444] on mat-dialog-content "Session name Advanced settings S3 - Check Session type help_outline Remote + Li…" at bounding box center [669, 289] width 657 height 425
click at [649, 393] on openreel-capture-pro-session-invite-users "Invite others Justin Wilbur justin-wilbur@bisk.com Director expand_more Tommy P…" at bounding box center [669, 348] width 615 height 493
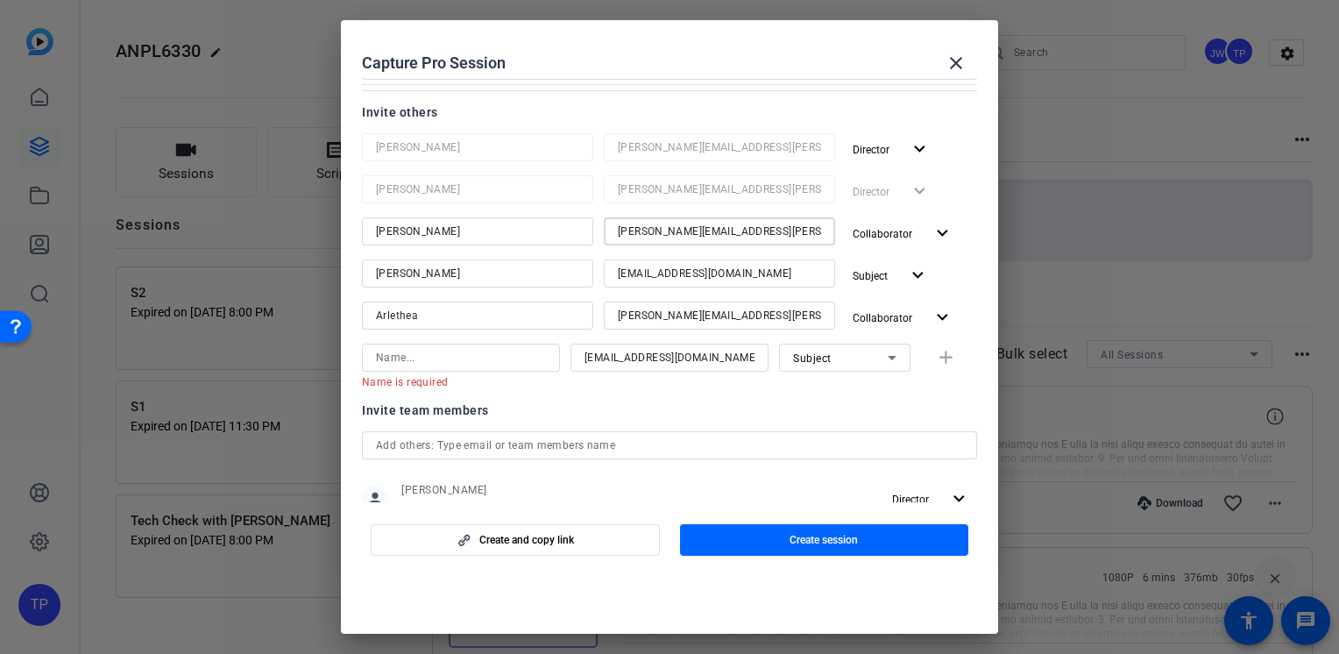
click at [775, 236] on input "victor-florence@bisk.com" at bounding box center [719, 231] width 203 height 21
click at [760, 266] on input "rcurrietriska@volnow.org" at bounding box center [719, 273] width 203 height 21
click at [968, 261] on mat-dialog-content "Session name Advanced settings S3 - Check Session type help_outline Remote + Li…" at bounding box center [669, 289] width 657 height 425
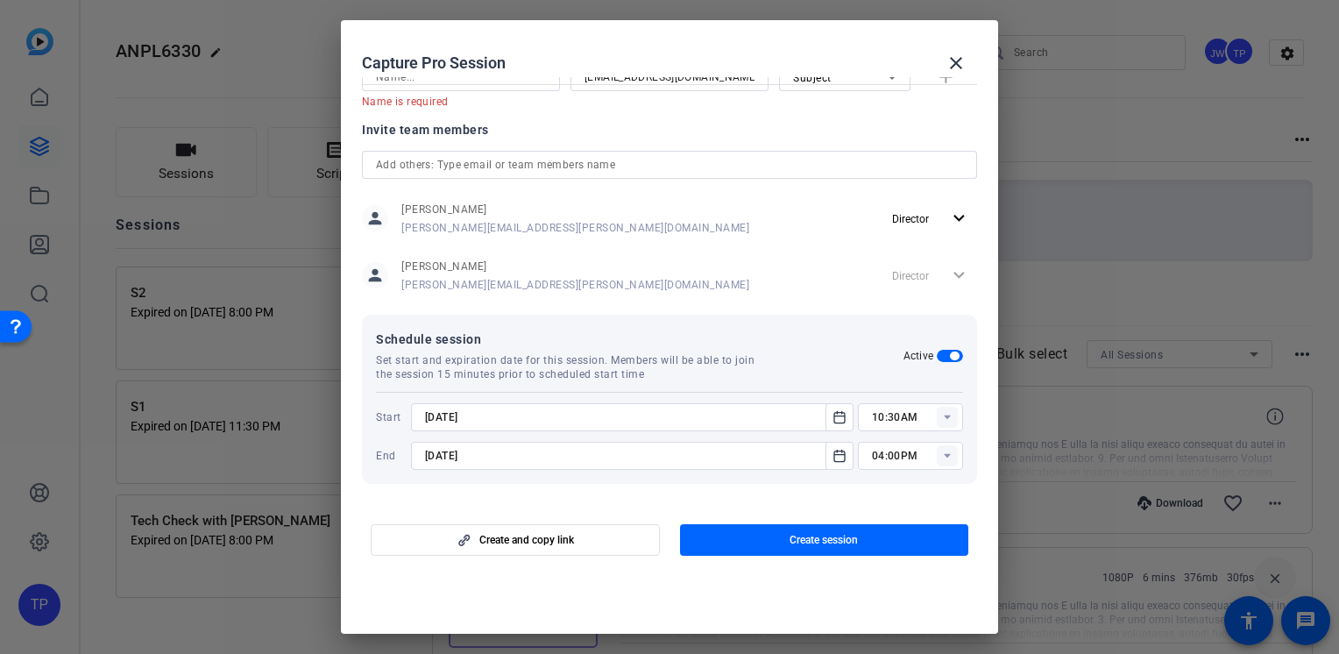
scroll to position [250, 0]
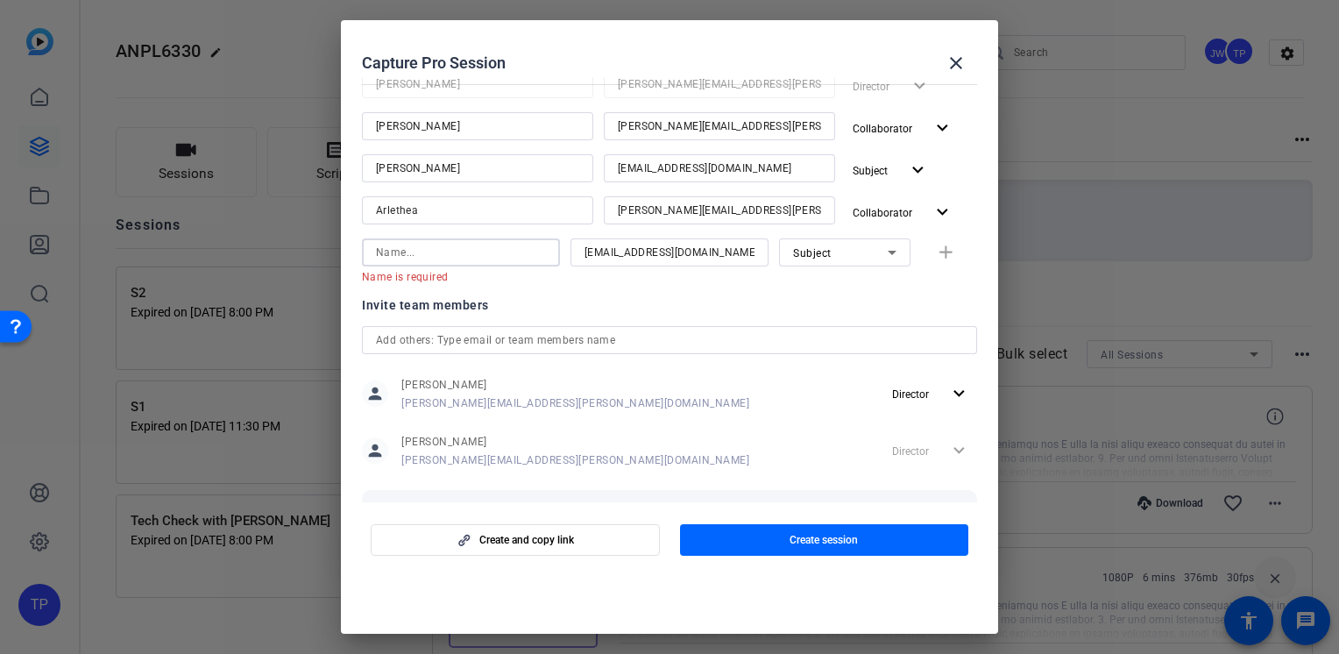
click at [516, 251] on input at bounding box center [461, 252] width 170 height 21
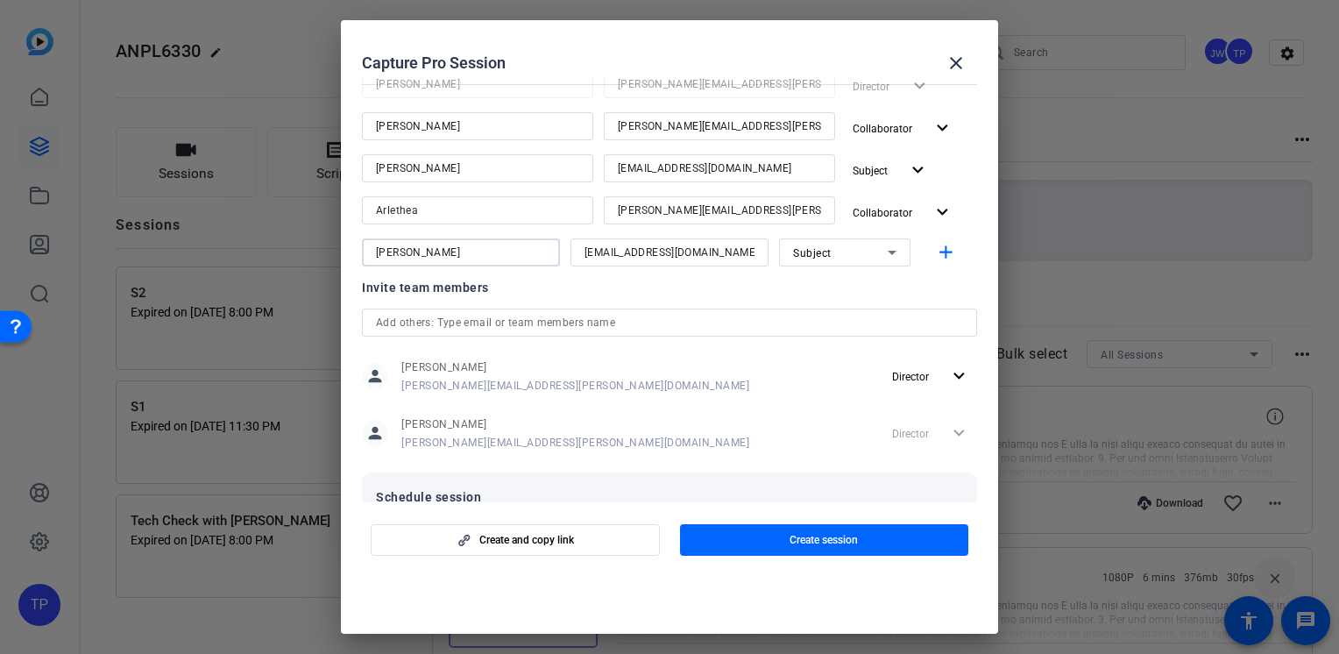
type input "Jay"
click at [670, 247] on input "rcurrietriska@volnow.org" at bounding box center [670, 252] width 170 height 21
click at [708, 251] on input "rcurrietriska@volnow.org" at bounding box center [670, 252] width 170 height 21
drag, startPoint x: 713, startPoint y: 251, endPoint x: 534, endPoint y: 251, distance: 179.7
click at [534, 251] on div "Jay rcurrietriska@volnow.org Subject add" at bounding box center [669, 252] width 615 height 28
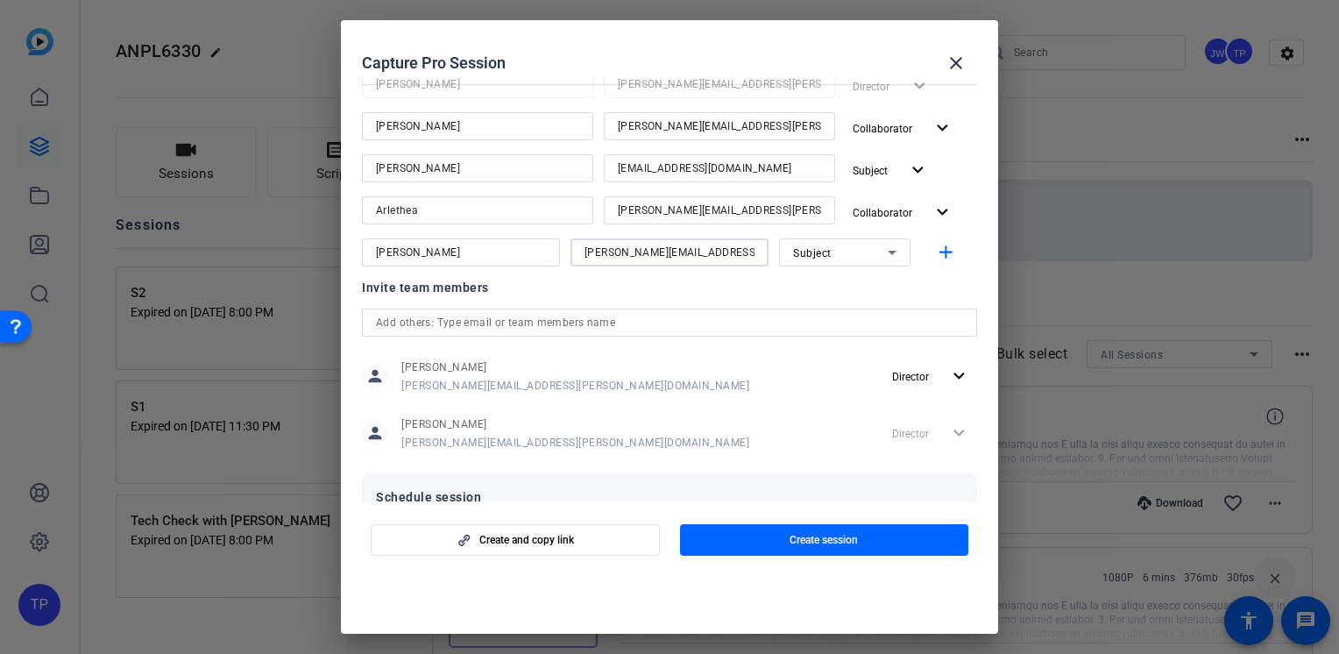
type input "jay-kelly@bisk.com"
click at [882, 260] on icon at bounding box center [892, 252] width 21 height 21
click at [852, 289] on mat-option "Collaborator" at bounding box center [835, 287] width 131 height 28
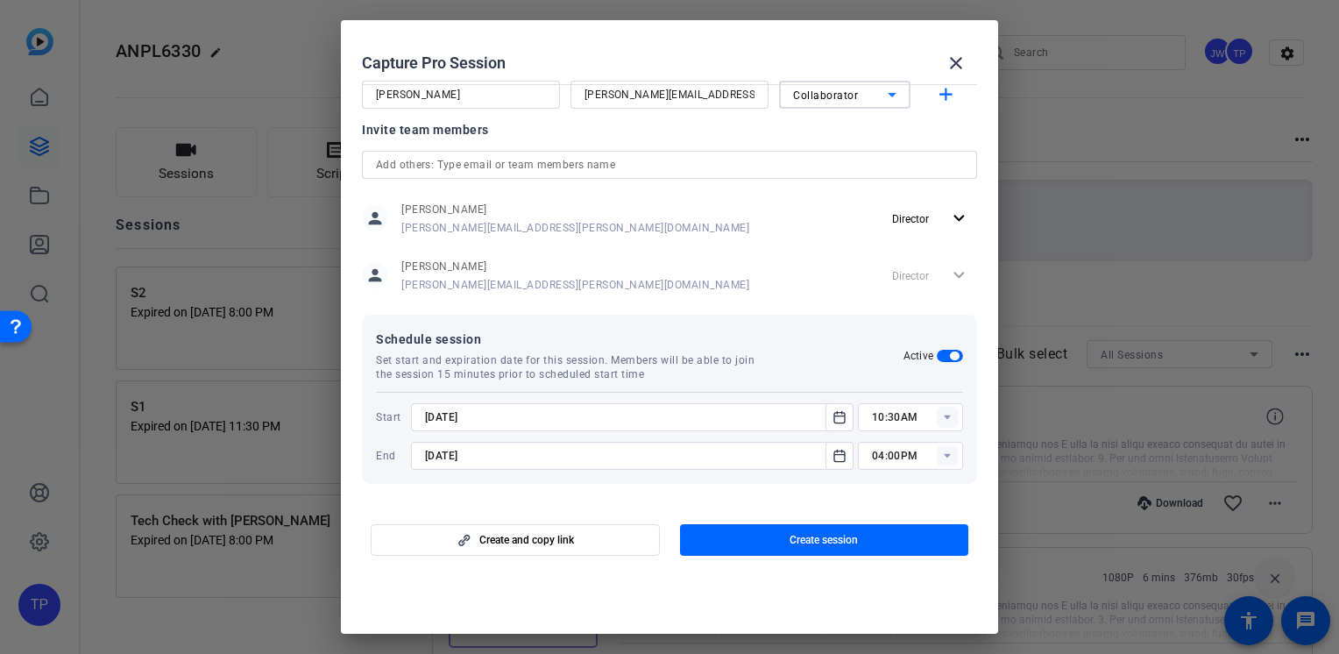
scroll to position [320, 0]
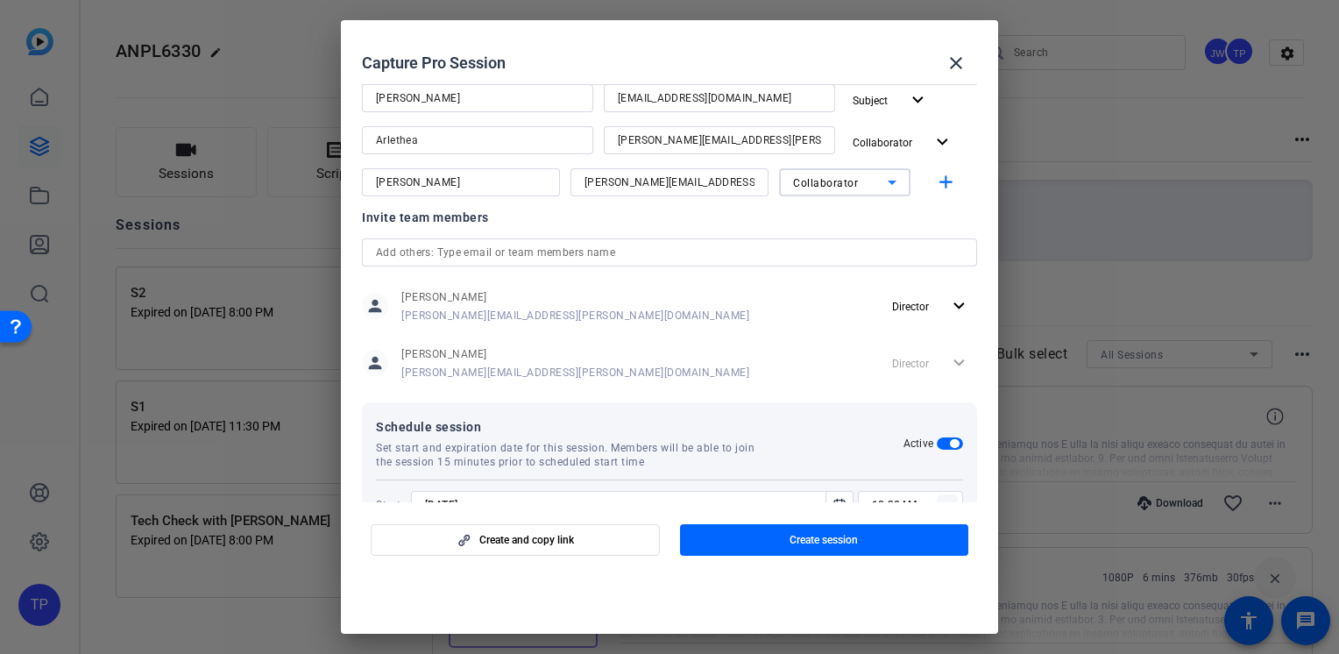
click at [824, 195] on mat-form-field "Collaborator" at bounding box center [844, 182] width 131 height 28
click at [826, 190] on div "Collaborator" at bounding box center [840, 183] width 95 height 22
click at [826, 190] on div at bounding box center [669, 327] width 1339 height 654
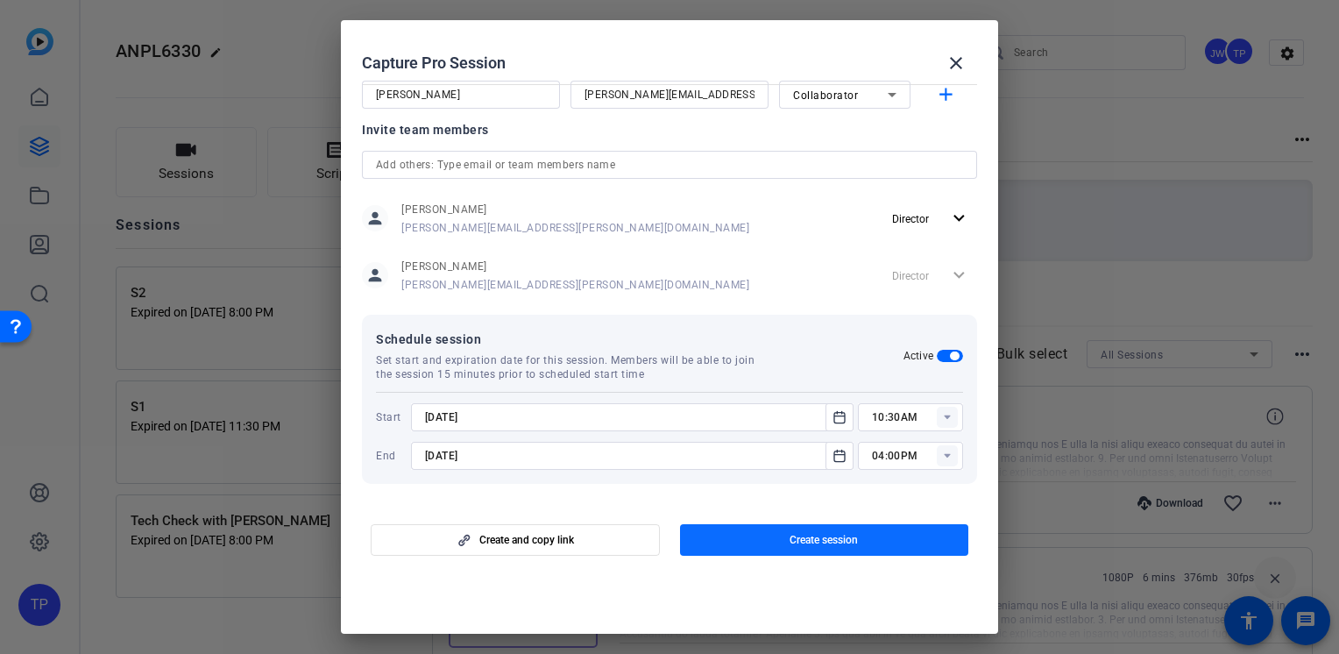
click at [754, 538] on span "button" at bounding box center [824, 540] width 289 height 42
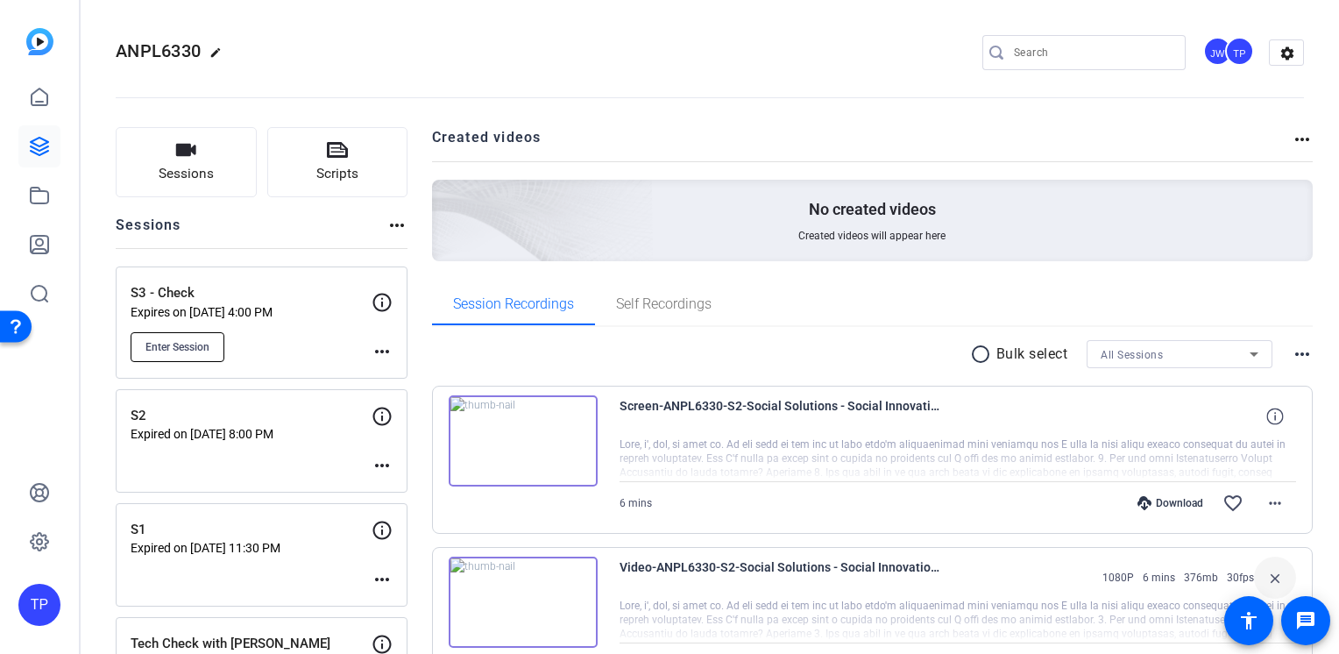
click at [209, 345] on span "Enter Session" at bounding box center [177, 347] width 64 height 14
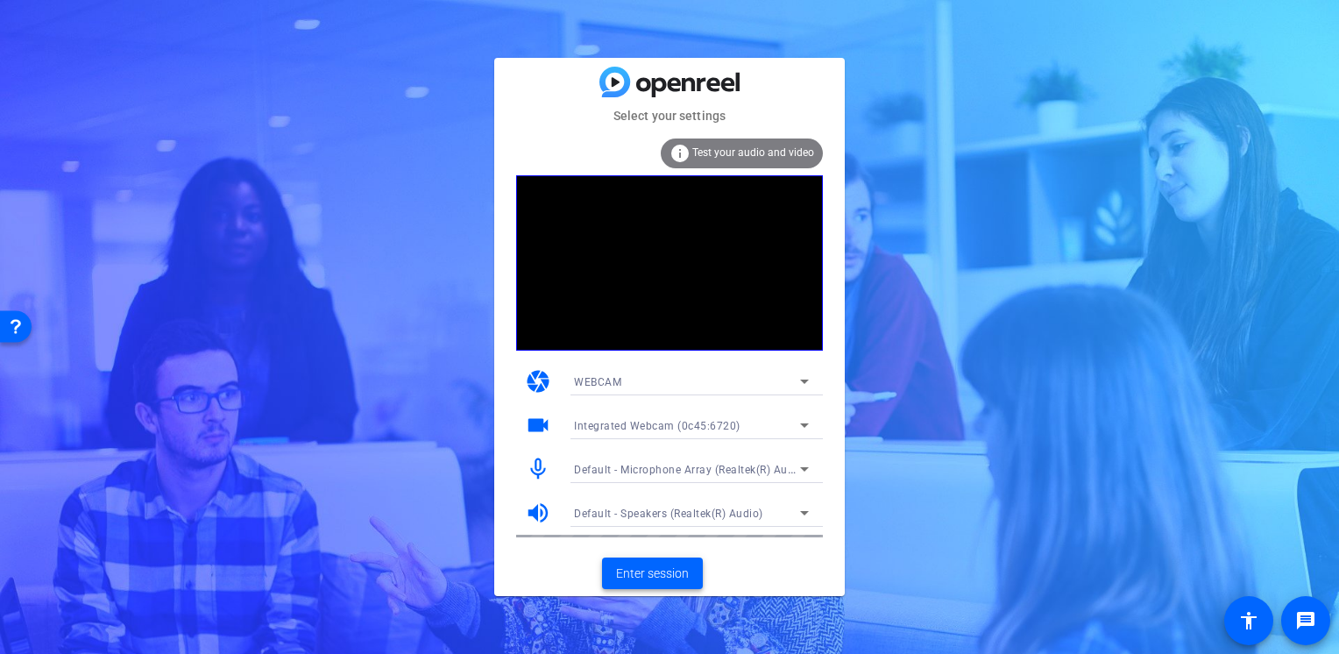
click at [677, 575] on span "Enter session" at bounding box center [652, 573] width 73 height 18
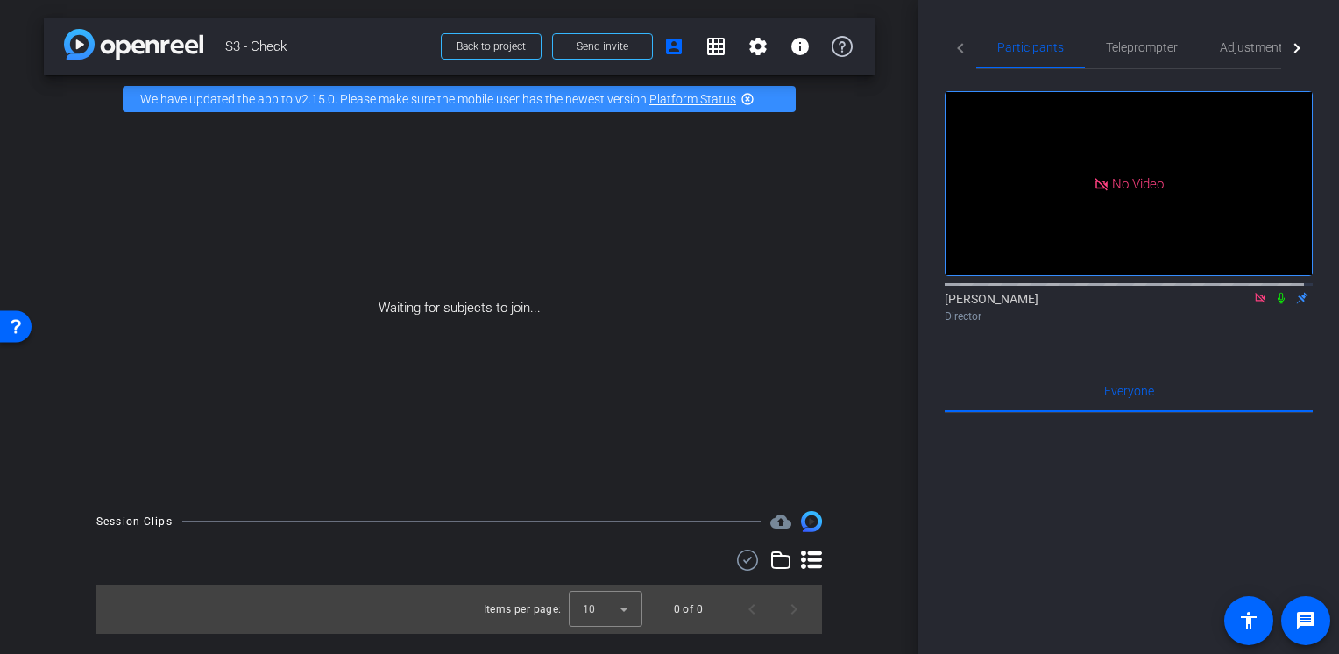
click at [1278, 304] on icon at bounding box center [1281, 298] width 7 height 11
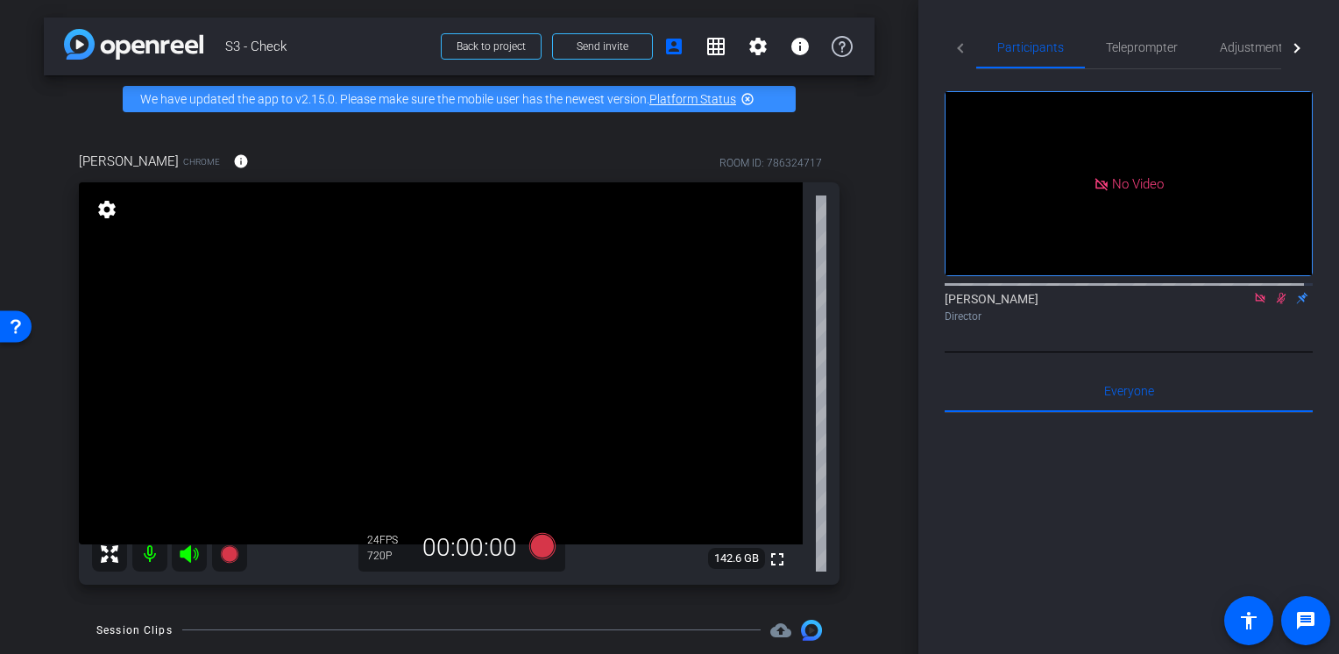
click at [1277, 304] on icon at bounding box center [1282, 298] width 10 height 11
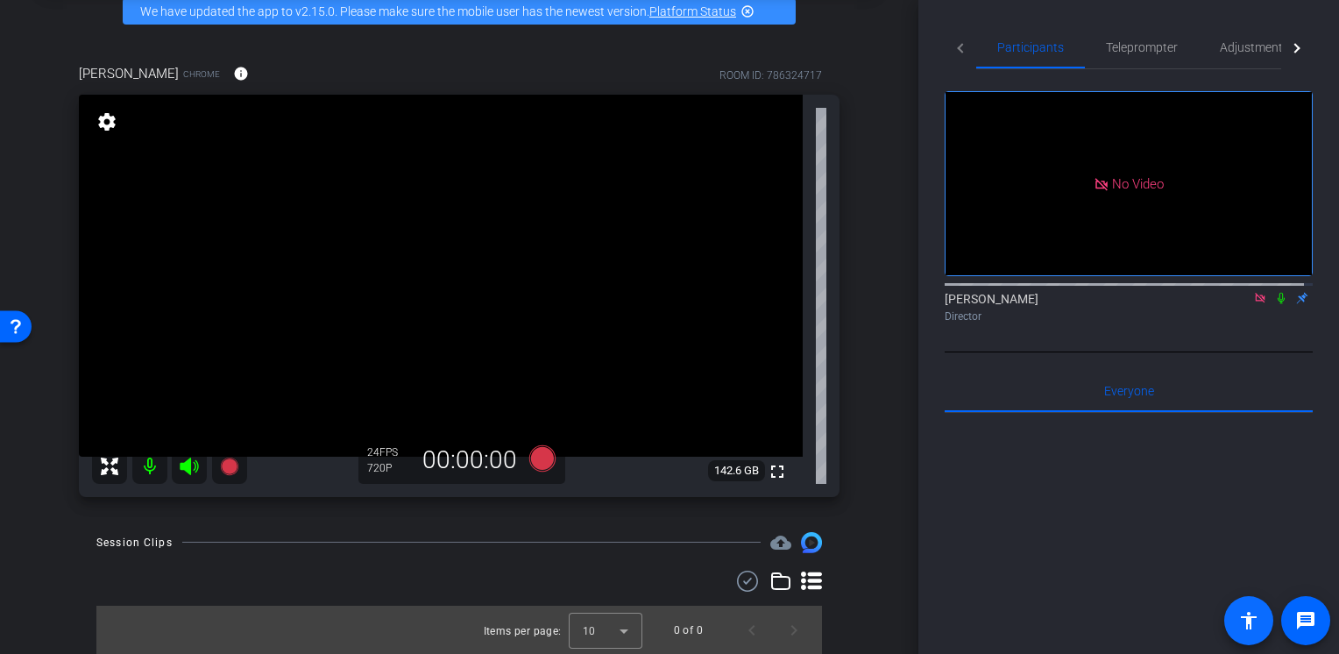
scroll to position [339, 0]
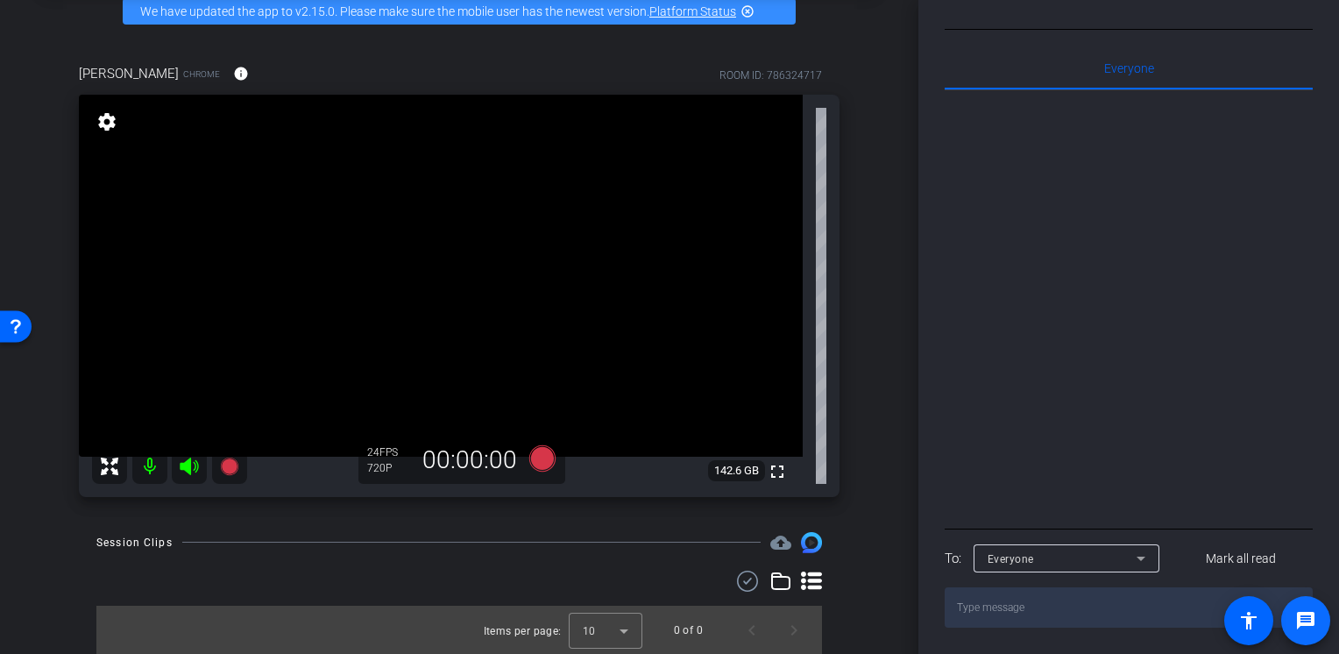
click at [1312, 625] on mat-icon "message" at bounding box center [1305, 620] width 21 height 21
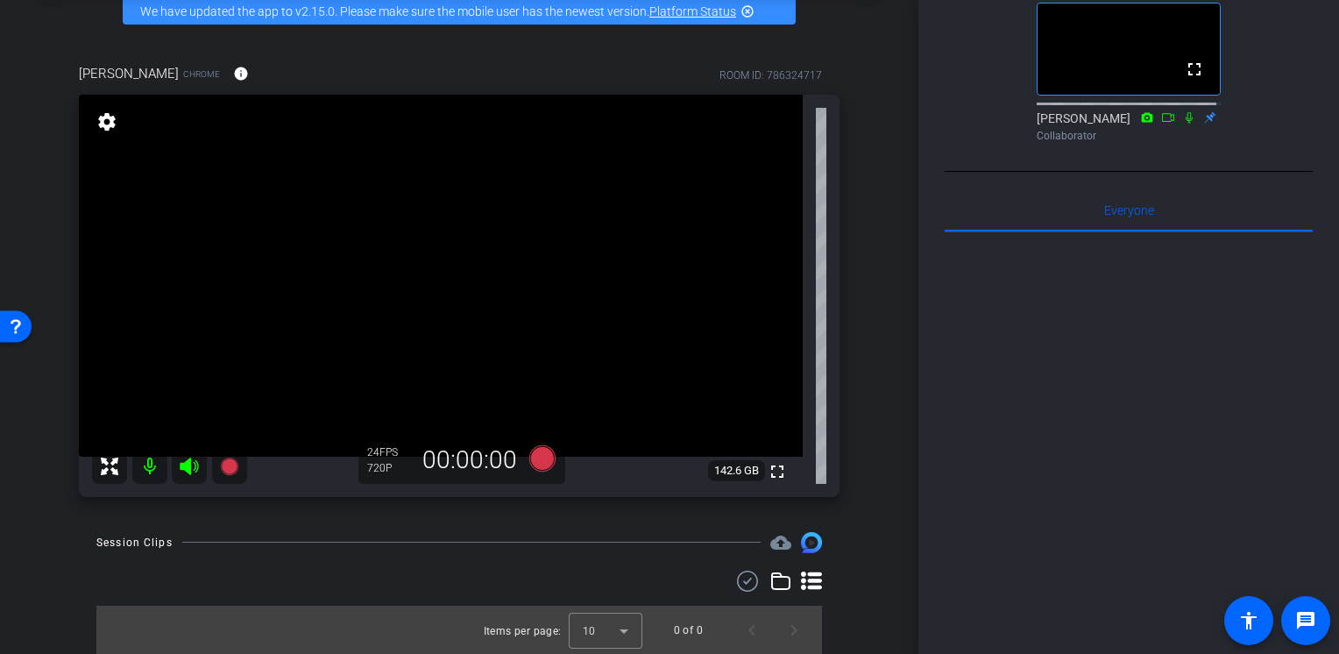
click at [1012, 605] on div at bounding box center [1129, 449] width 368 height 434
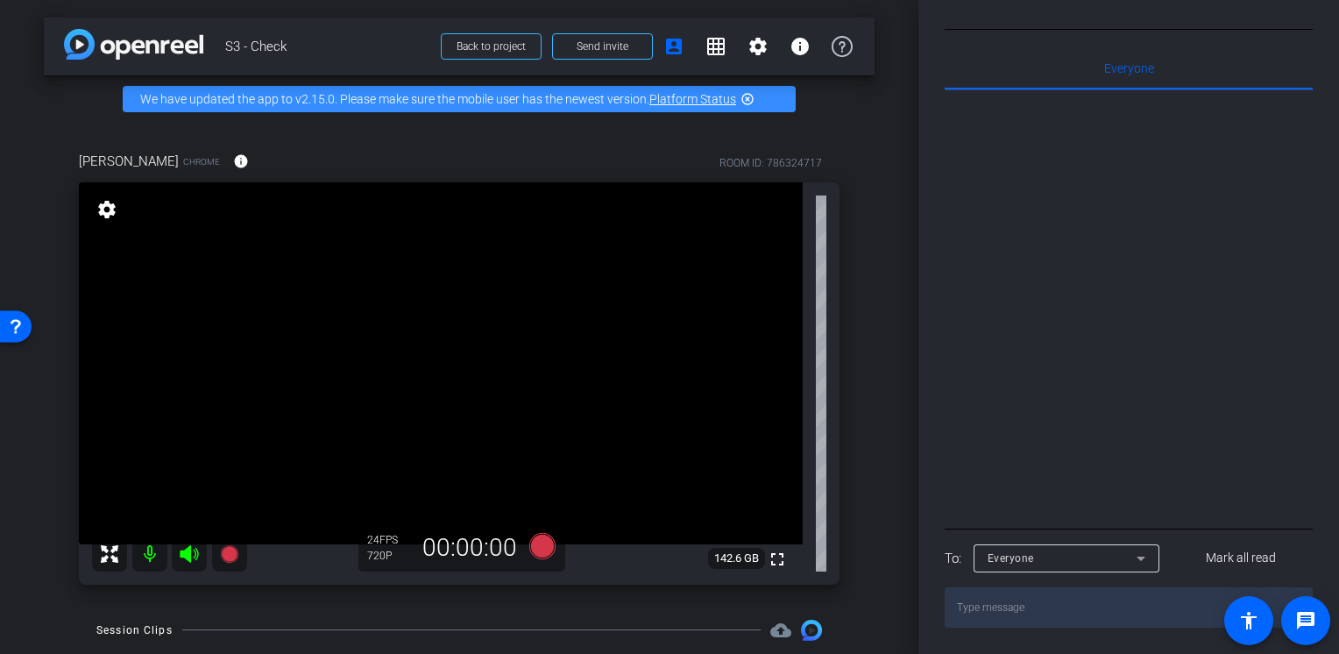
click at [1016, 620] on textarea at bounding box center [1129, 607] width 368 height 40
type textarea "I"
type textarea "I don't know why you can't hear me"
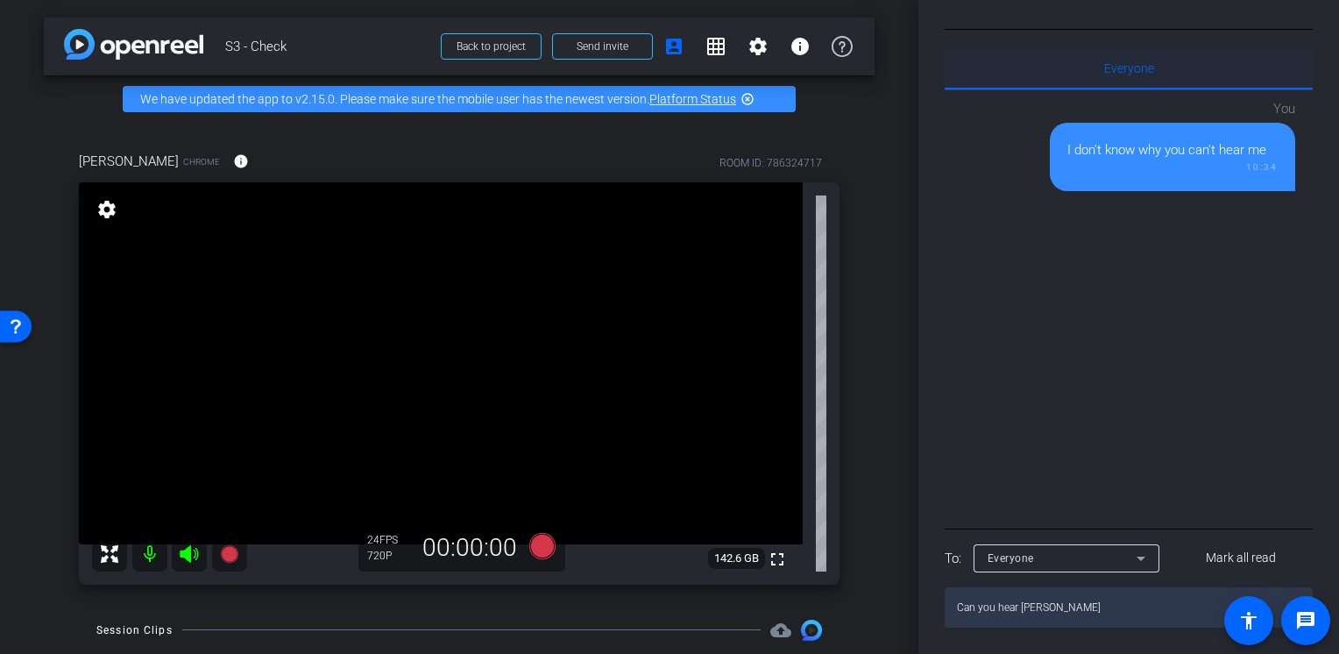
type textarea "Can you hear Victor?"
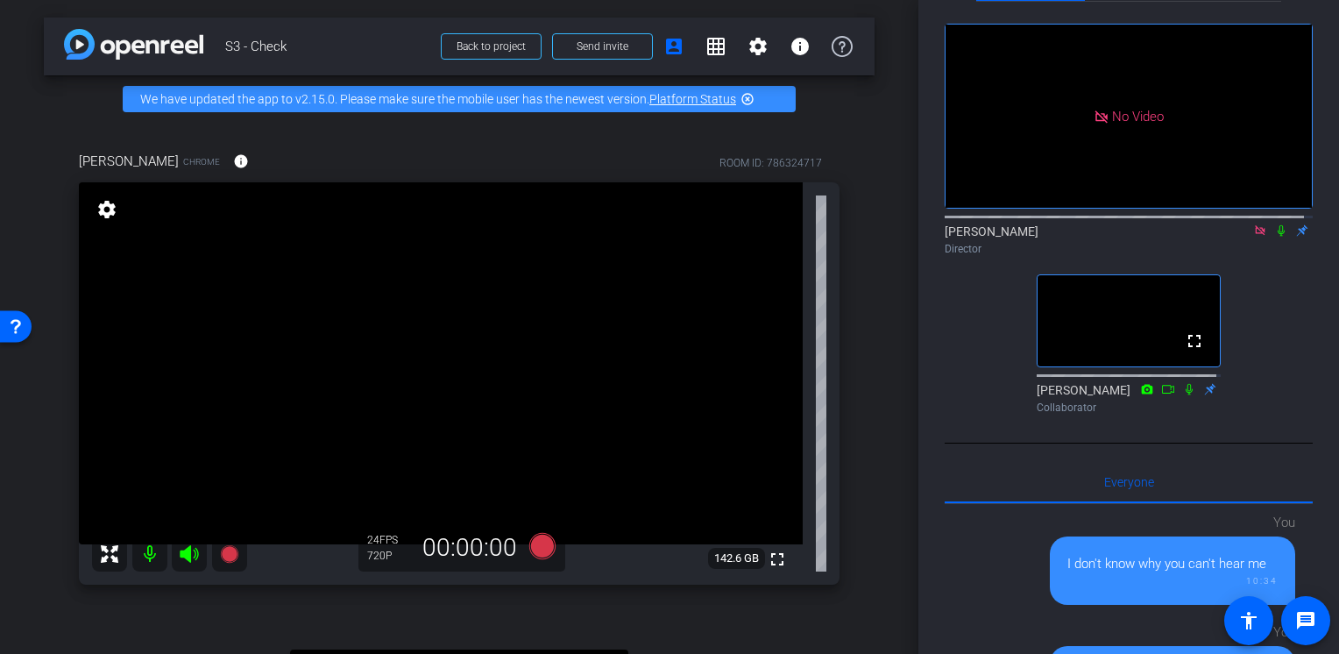
scroll to position [0, 0]
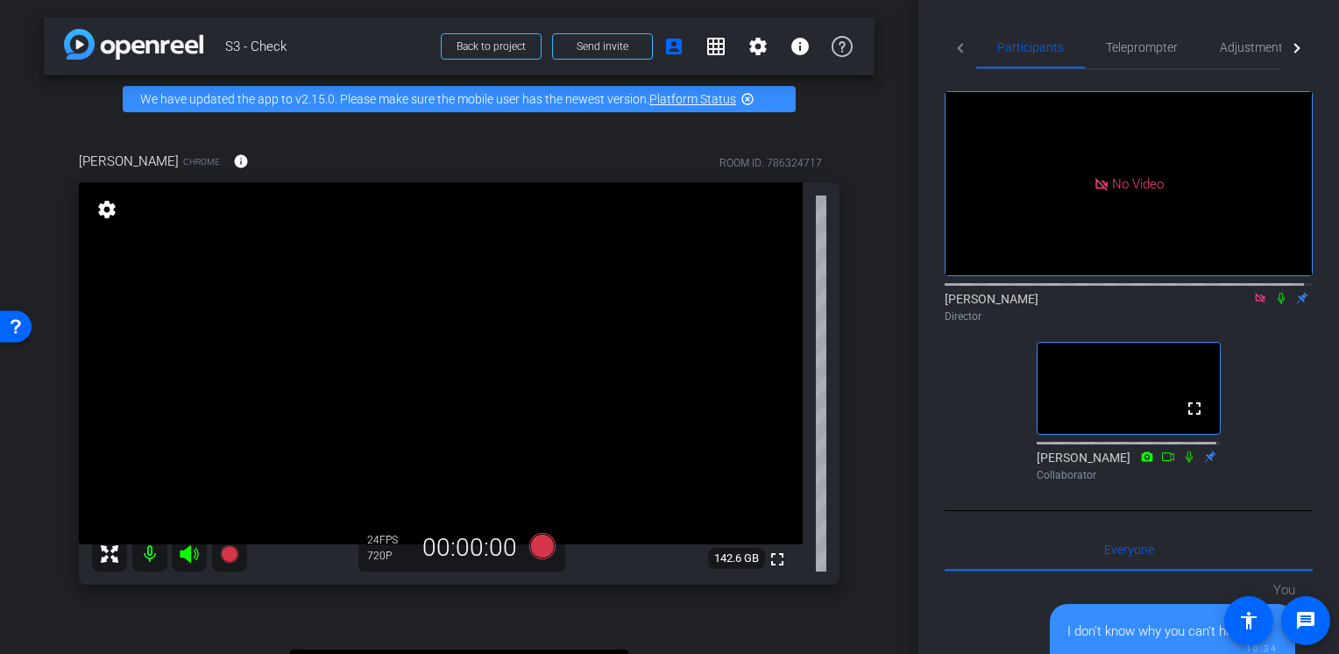
click at [857, 627] on div "Rachel Chrome info ROOM ID: 786324717 fullscreen settings 142.6 GB 24 FPS 720P …" at bounding box center [459, 539] width 831 height 833
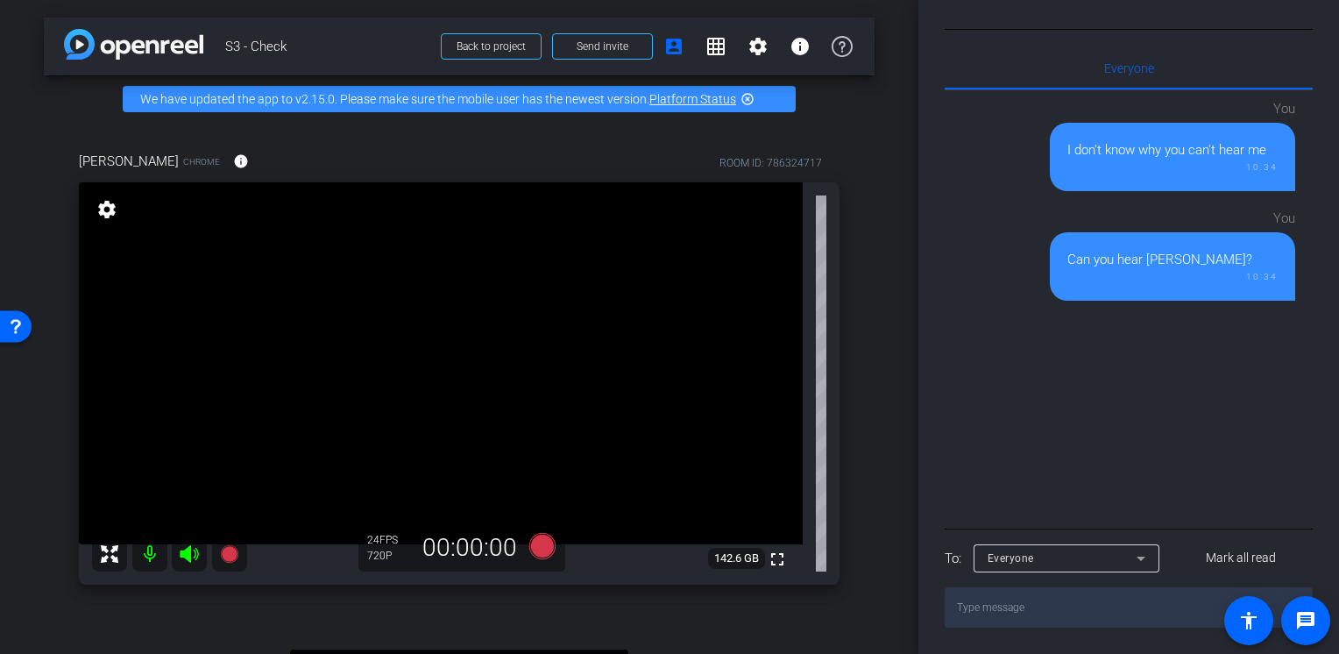
scroll to position [263, 0]
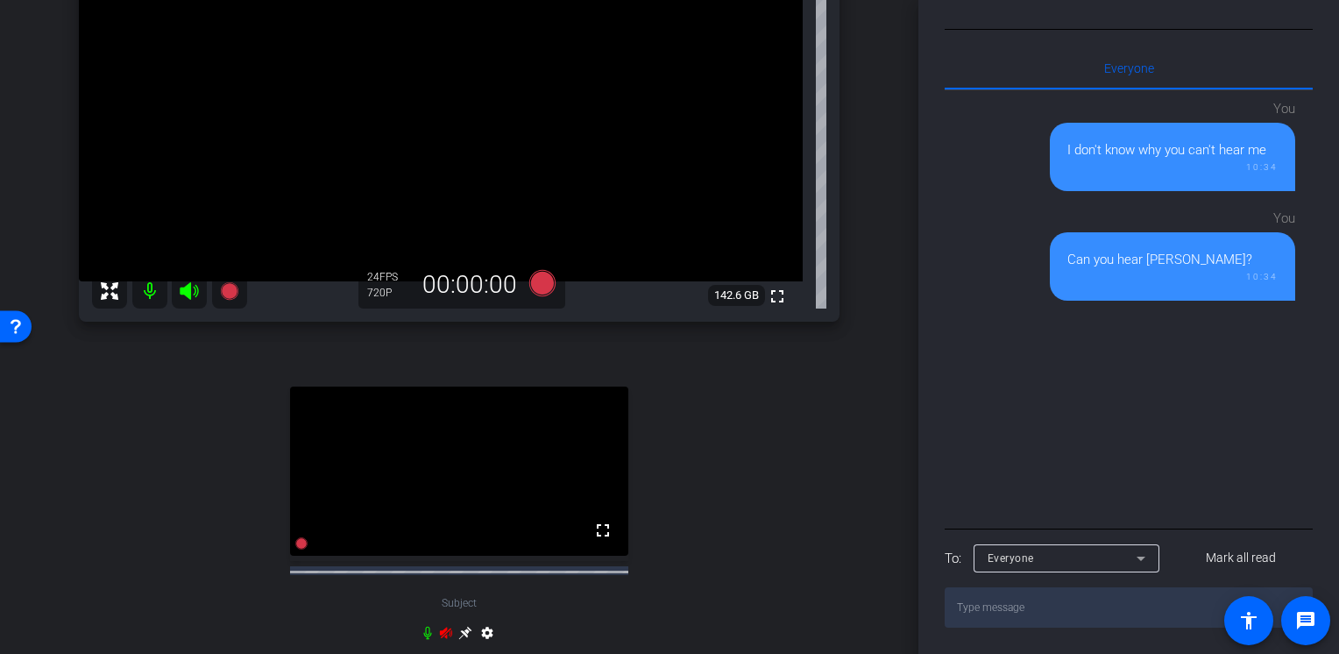
click at [1049, 613] on textarea at bounding box center [1129, 607] width 368 height 40
type textarea "C"
type textarea "Rachel - Can you exit and come back in?"
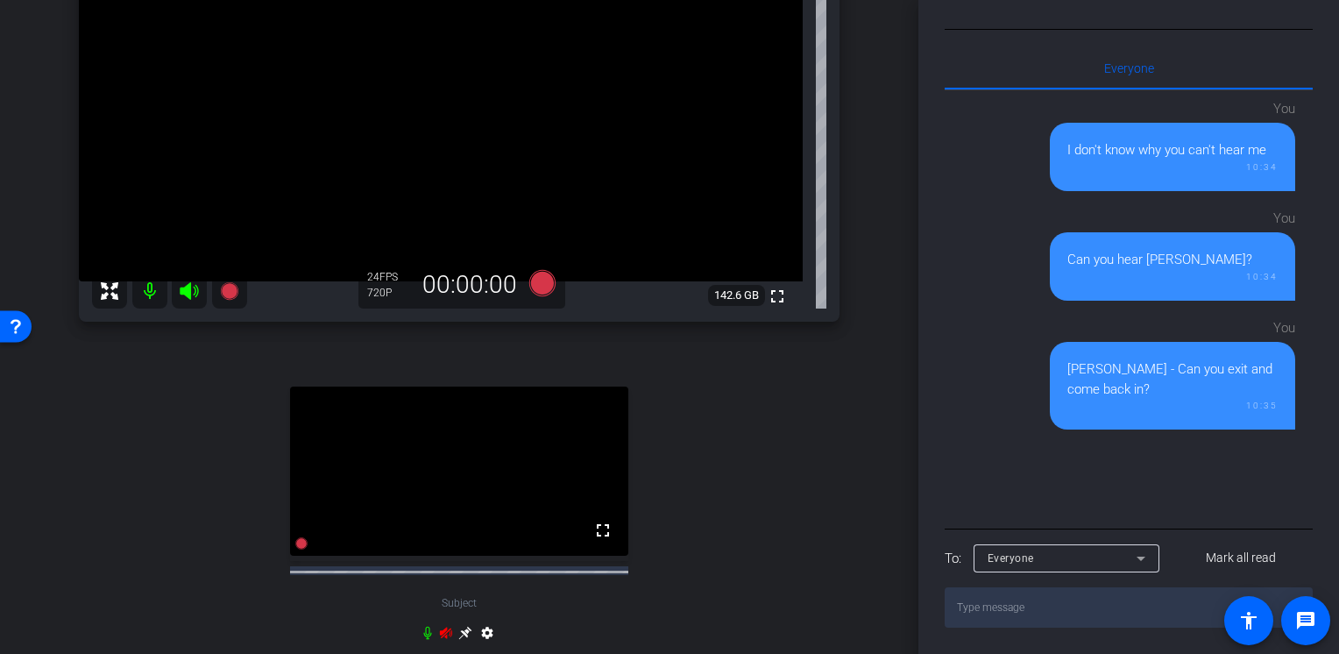
scroll to position [0, 0]
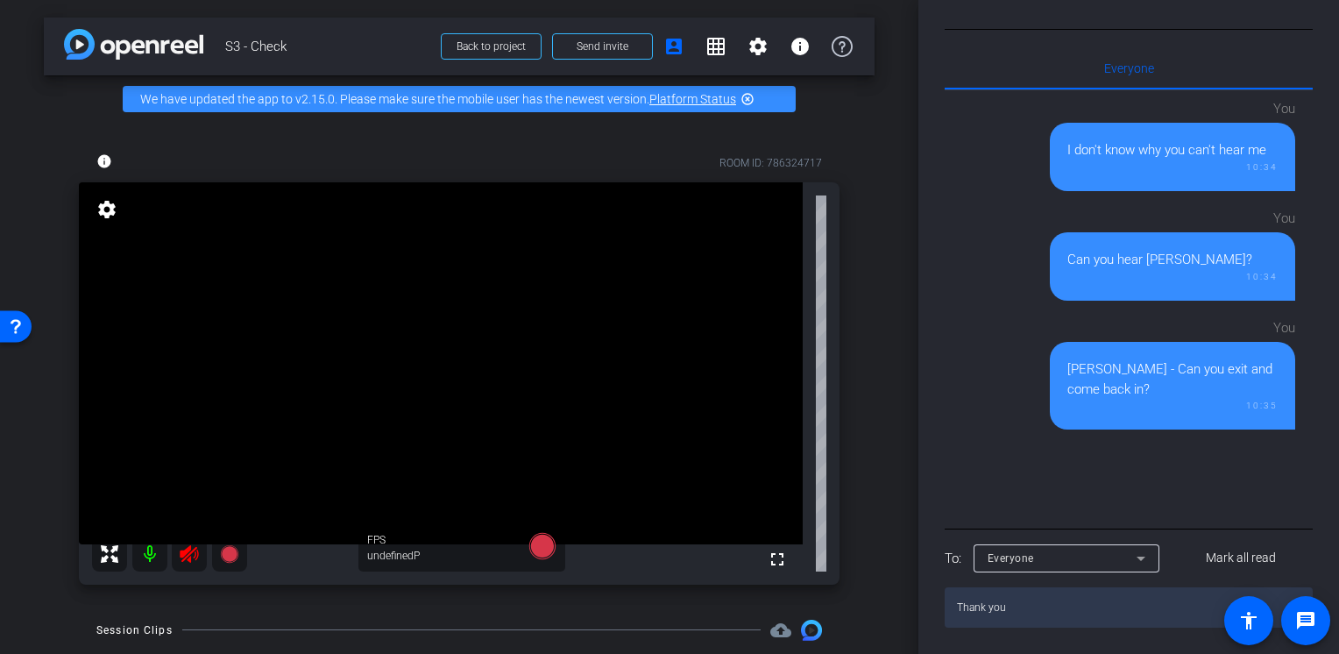
type textarea "Thank you!"
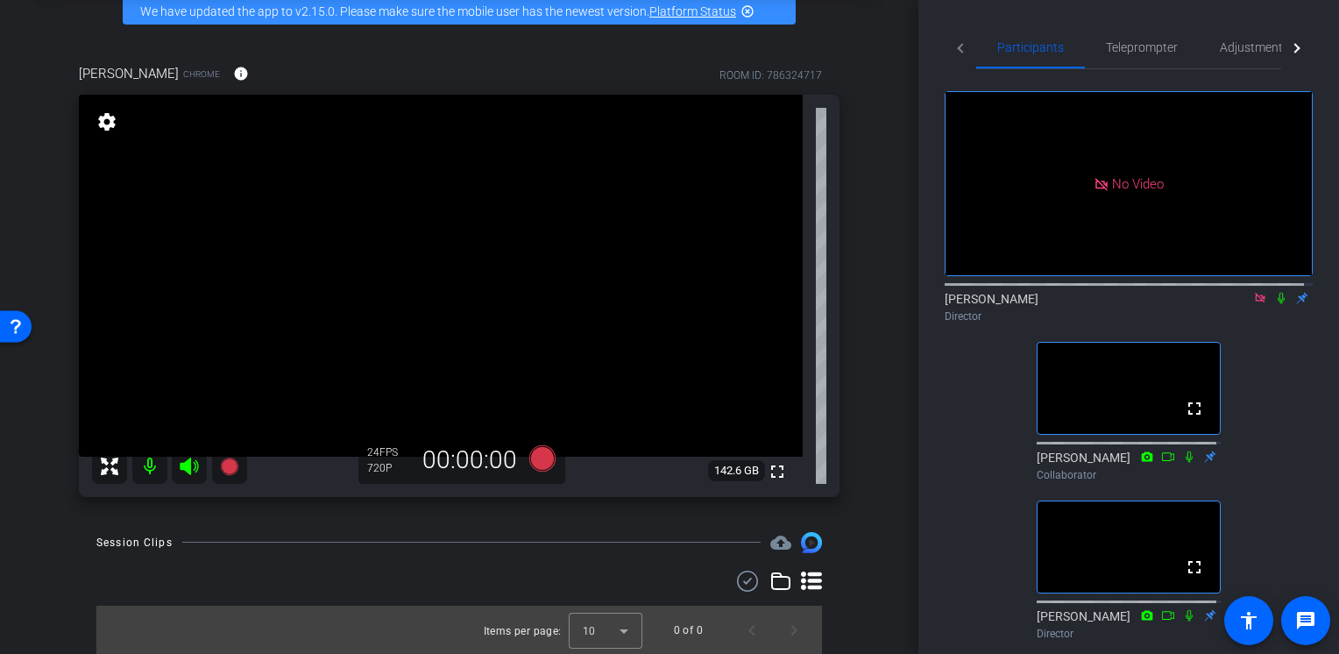
click at [1274, 304] on icon at bounding box center [1281, 298] width 14 height 12
click at [1276, 304] on icon at bounding box center [1281, 298] width 14 height 12
click at [1278, 304] on icon at bounding box center [1281, 298] width 7 height 11
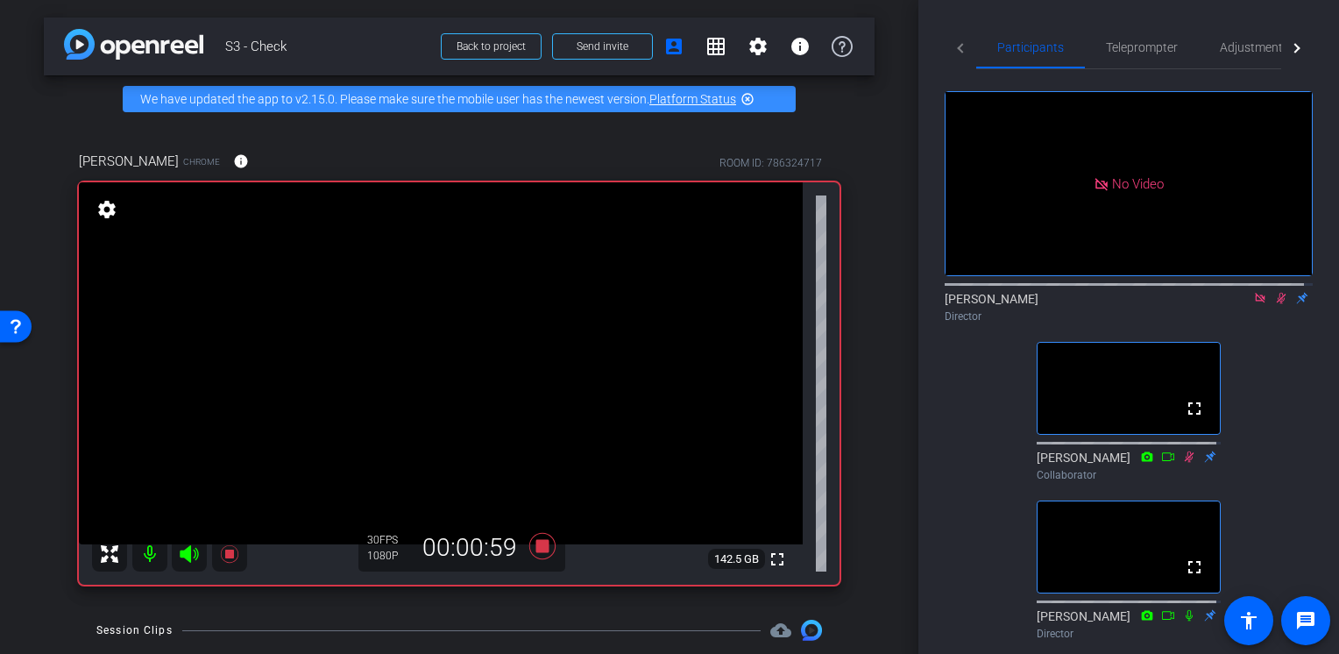
click at [1277, 304] on icon at bounding box center [1282, 298] width 10 height 11
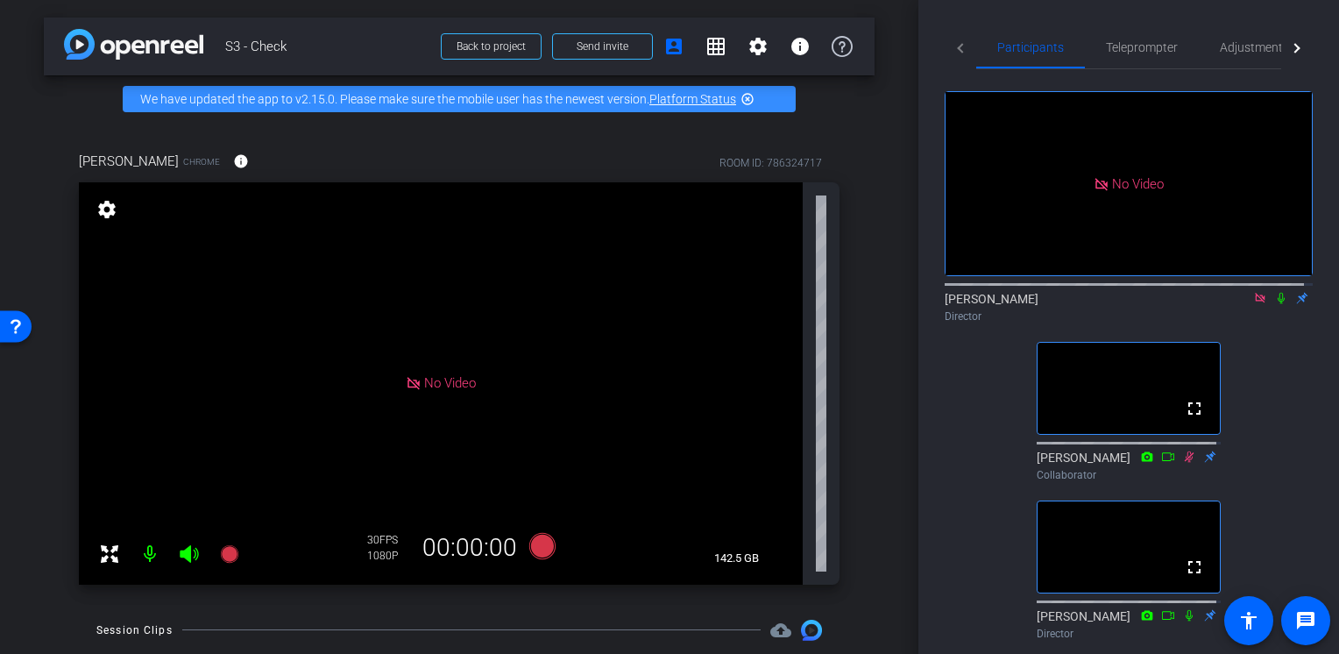
click at [1274, 304] on icon at bounding box center [1281, 298] width 14 height 12
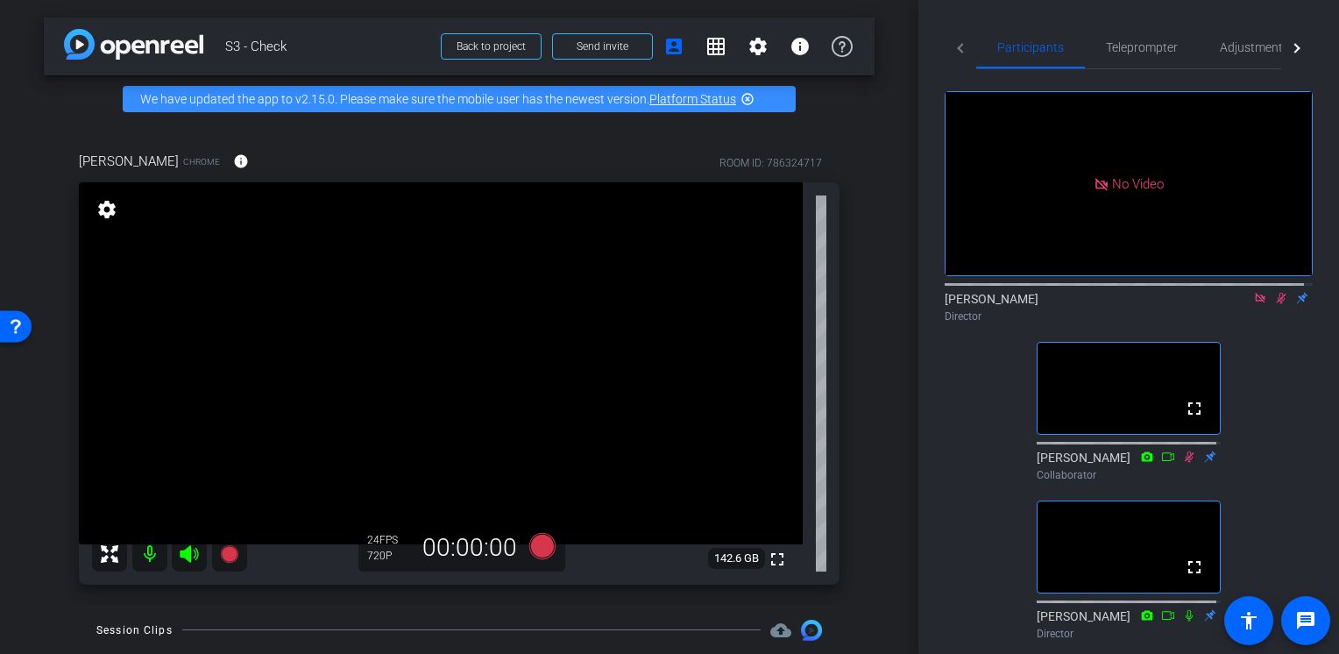
click at [1274, 304] on icon at bounding box center [1281, 298] width 14 height 12
drag, startPoint x: 1271, startPoint y: 314, endPoint x: 1272, endPoint y: 363, distance: 49.1
click at [1274, 304] on icon at bounding box center [1281, 298] width 14 height 12
click at [1277, 304] on icon at bounding box center [1282, 298] width 10 height 11
click at [1272, 306] on mat-icon at bounding box center [1281, 298] width 21 height 16
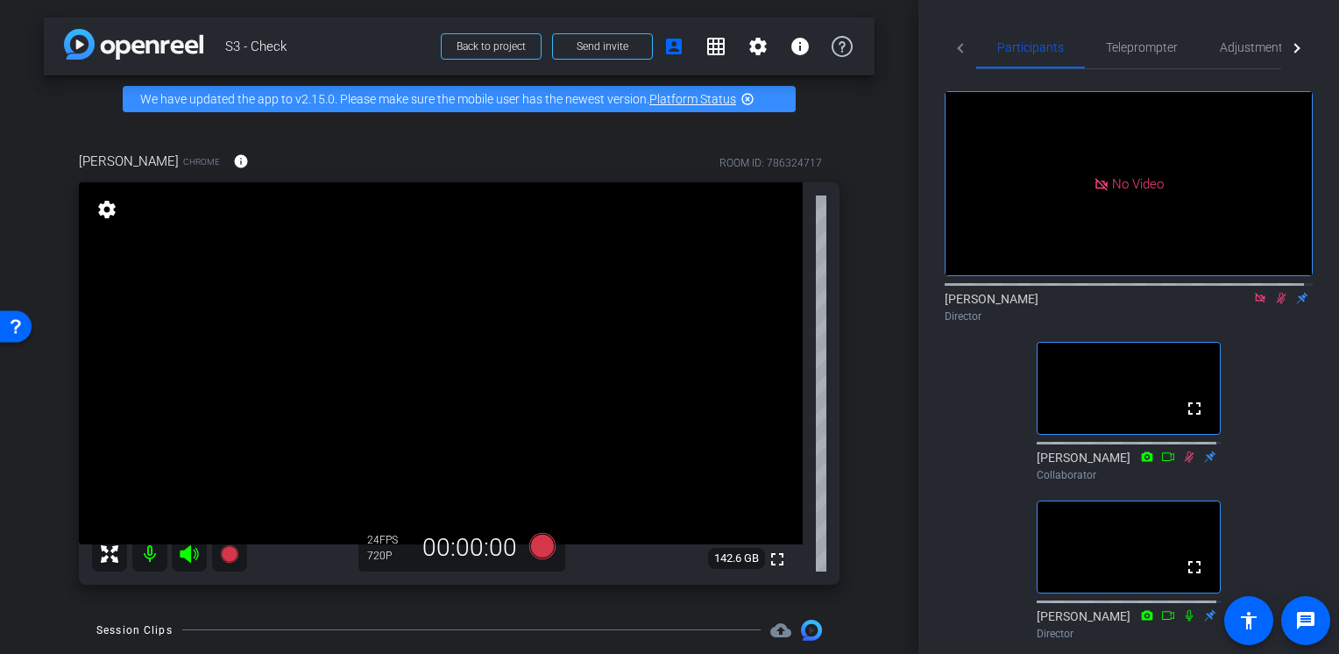
click at [1274, 304] on icon at bounding box center [1281, 298] width 14 height 12
click at [1278, 304] on icon at bounding box center [1281, 298] width 7 height 11
click at [1274, 304] on icon at bounding box center [1281, 298] width 14 height 12
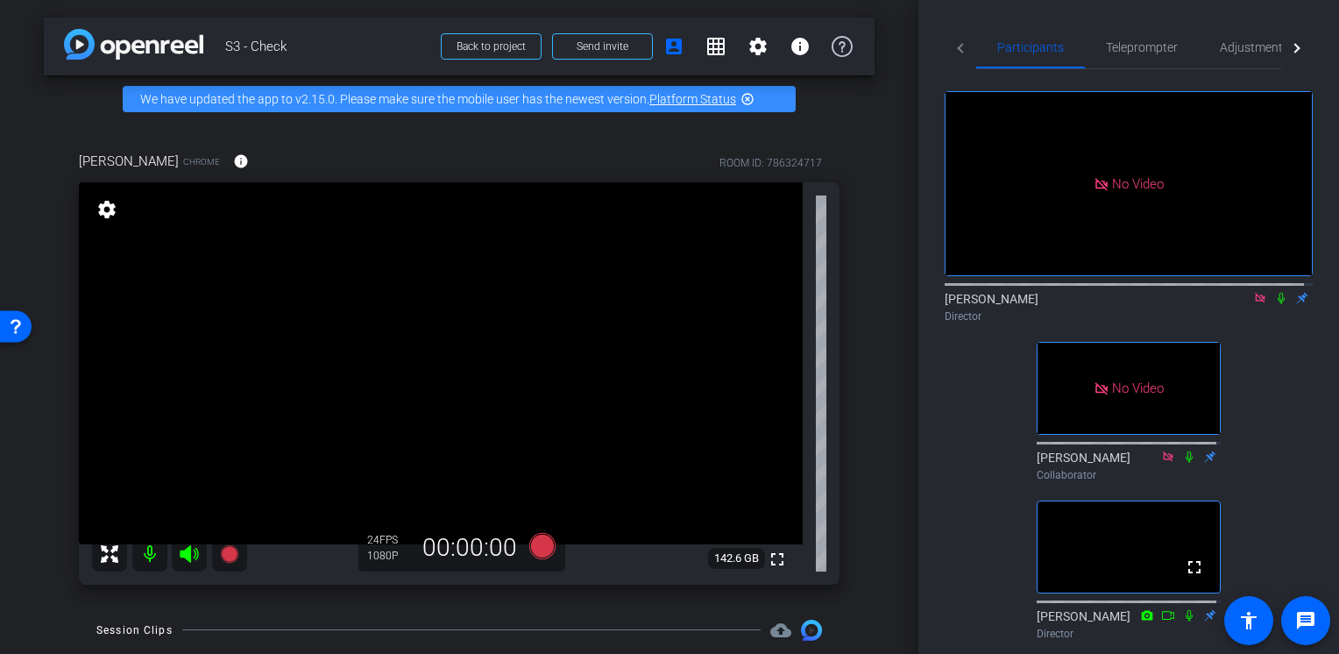
click at [1274, 304] on icon at bounding box center [1281, 298] width 14 height 12
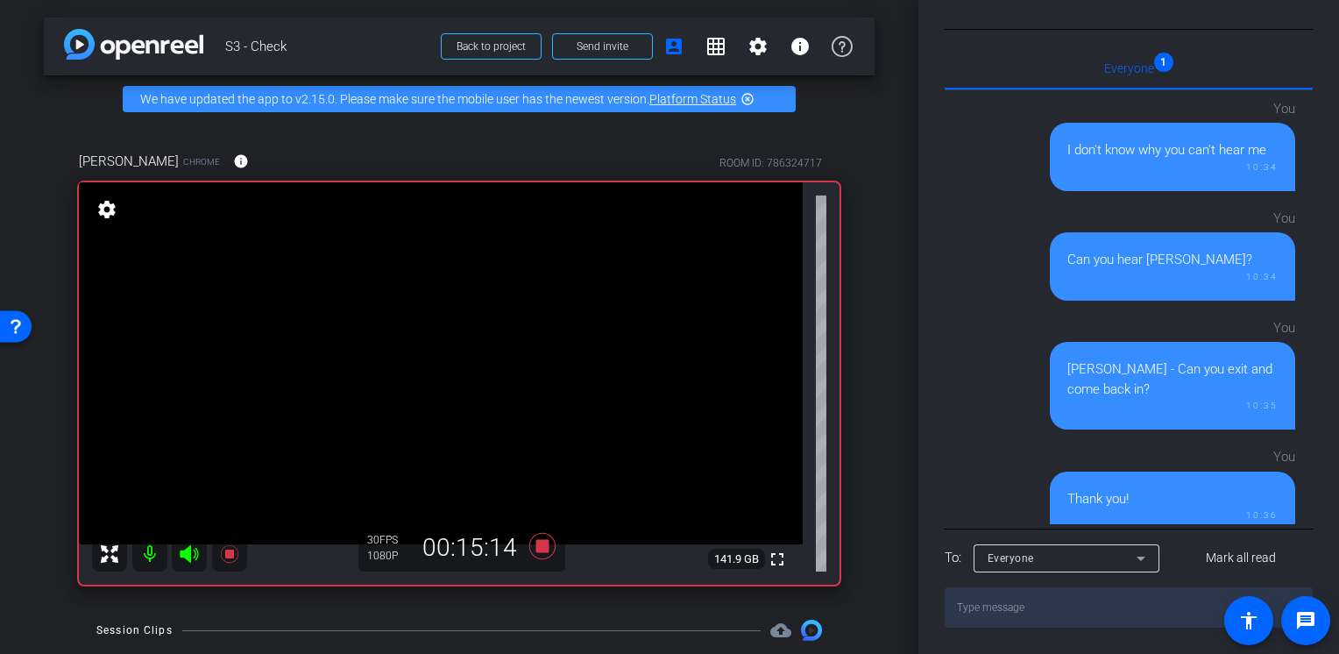
scroll to position [152, 0]
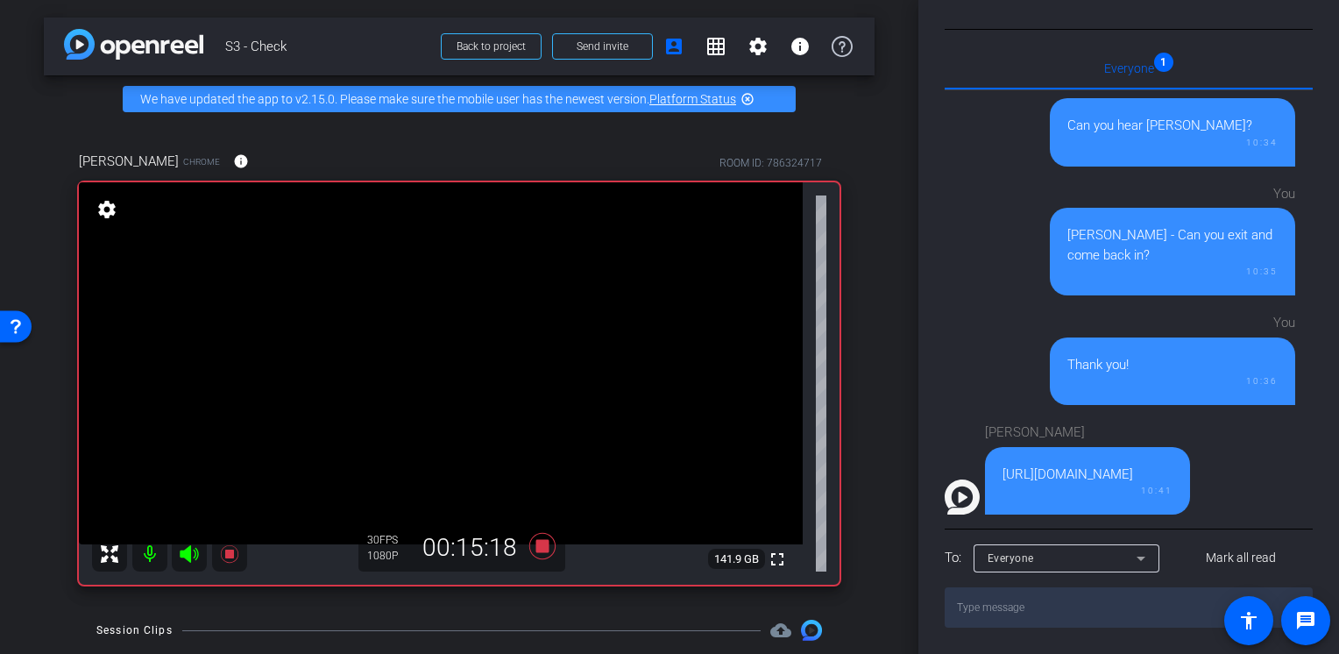
drag, startPoint x: 1003, startPoint y: 478, endPoint x: 1239, endPoint y: 478, distance: 236.6
click at [1239, 478] on div "Rachel https://www.lemonade.com/giveback 10:41" at bounding box center [1120, 464] width 351 height 101
copy div "https://www.lemonade.com/giveback"
click at [945, 426] on div "Rachel https://www.lemonade.com/giveback 10:41" at bounding box center [1120, 464] width 351 height 101
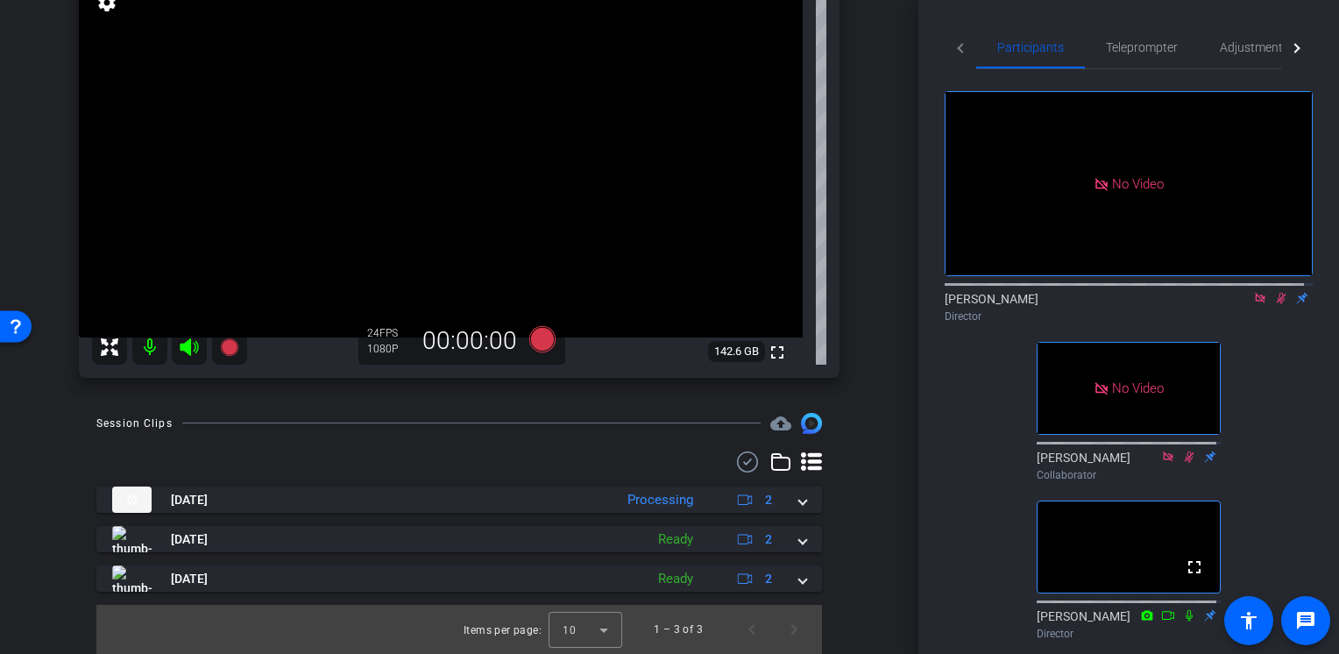
scroll to position [438, 0]
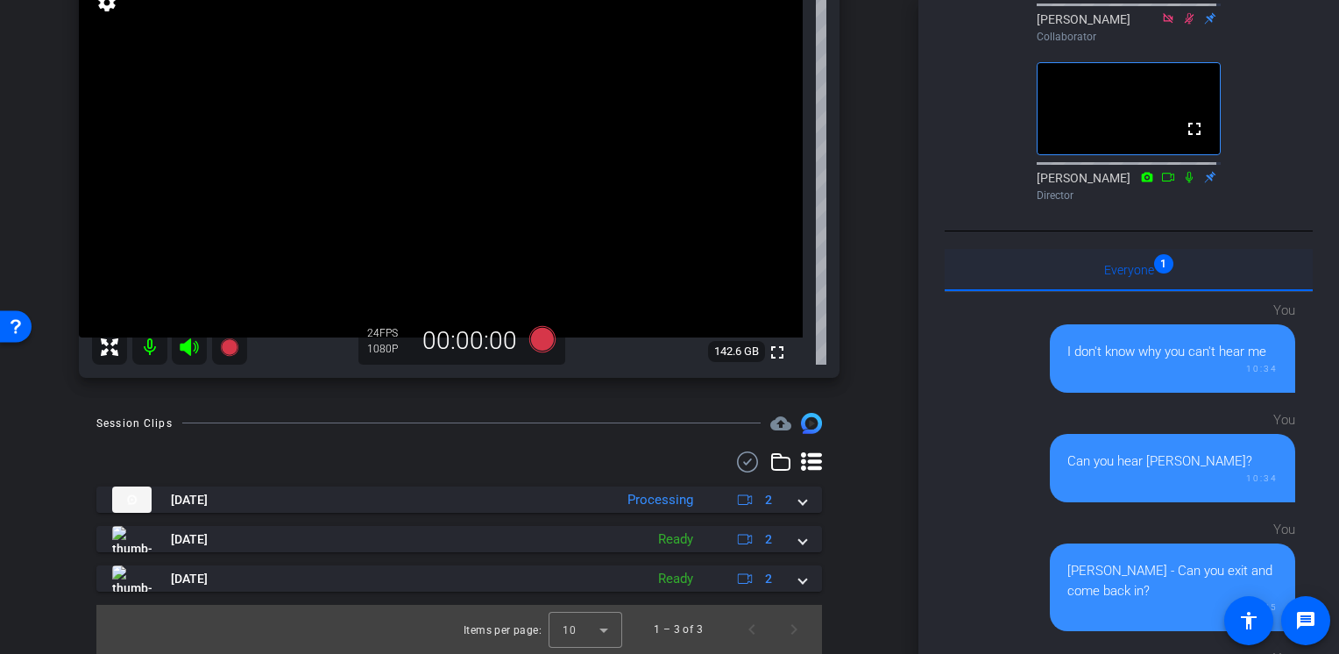
click at [1157, 291] on div "Everyone 1" at bounding box center [1129, 270] width 368 height 42
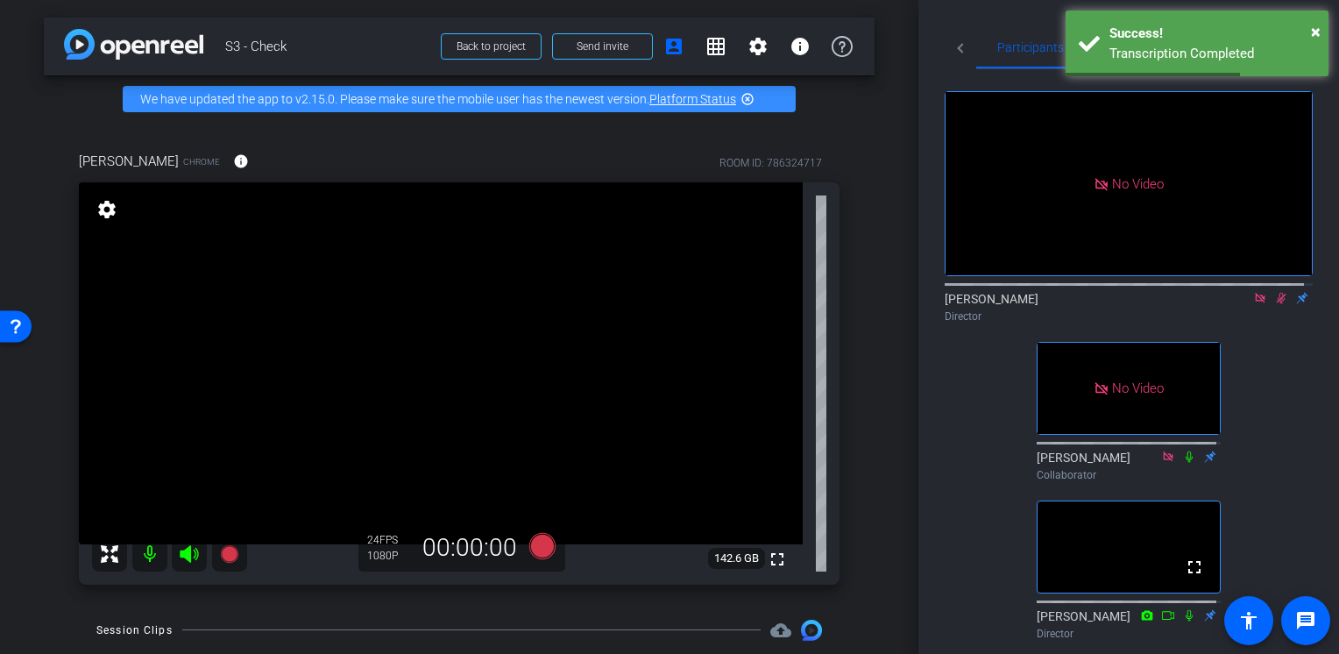
scroll to position [207, 0]
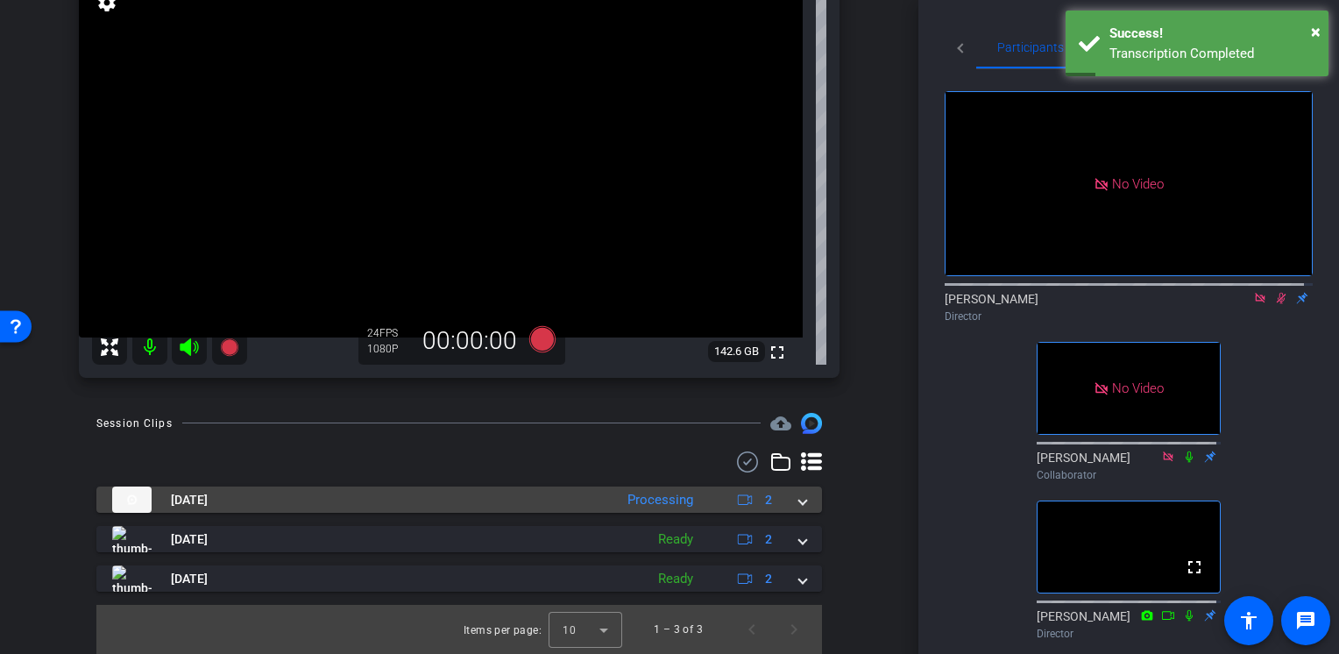
click at [799, 503] on span at bounding box center [802, 500] width 7 height 18
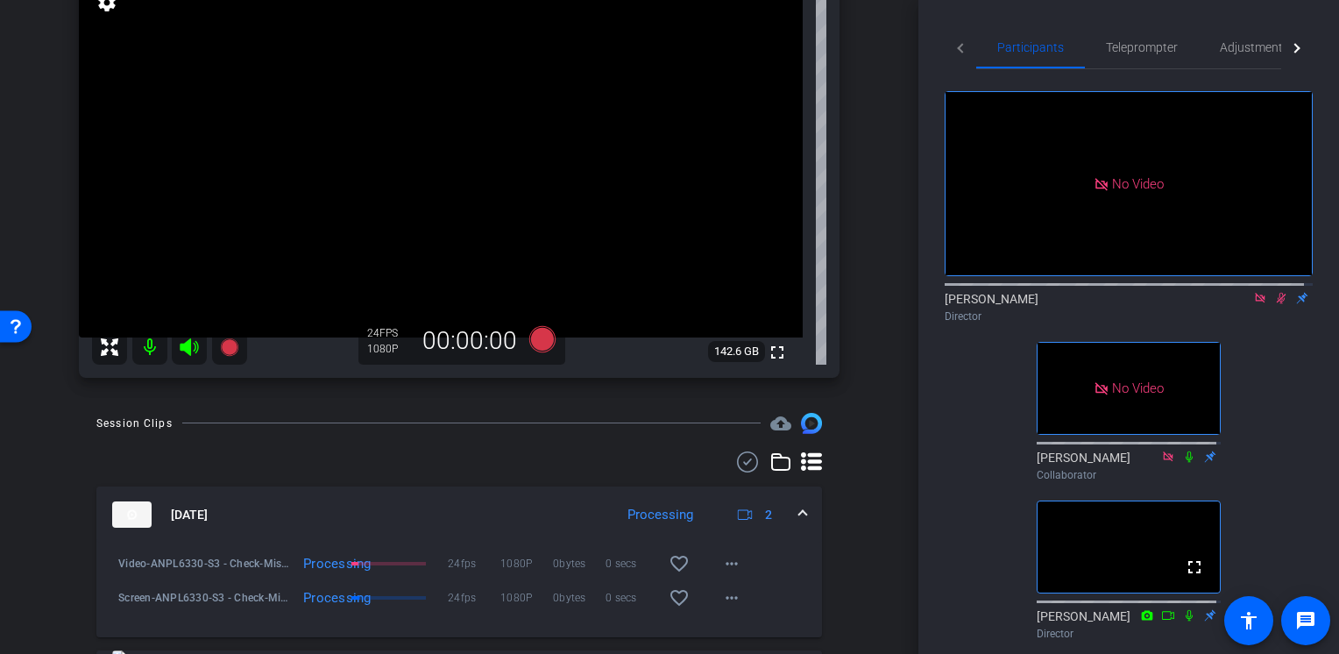
scroll to position [330, 0]
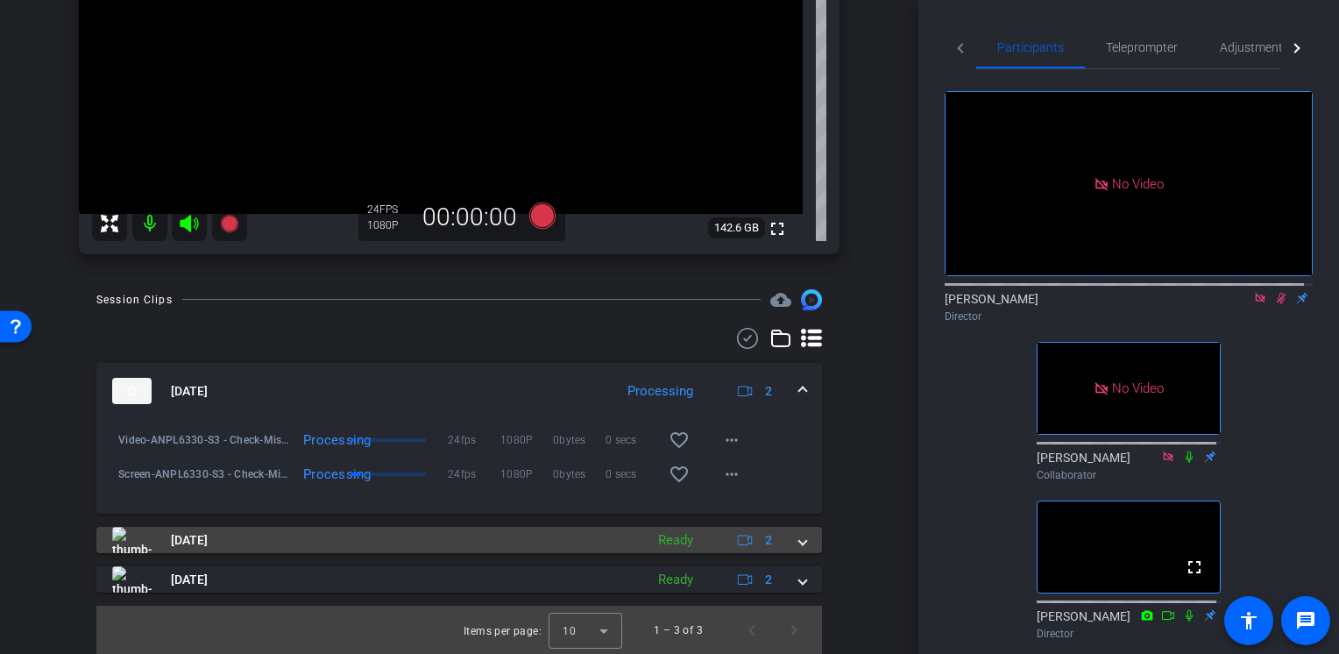
click at [799, 542] on span at bounding box center [802, 540] width 7 height 18
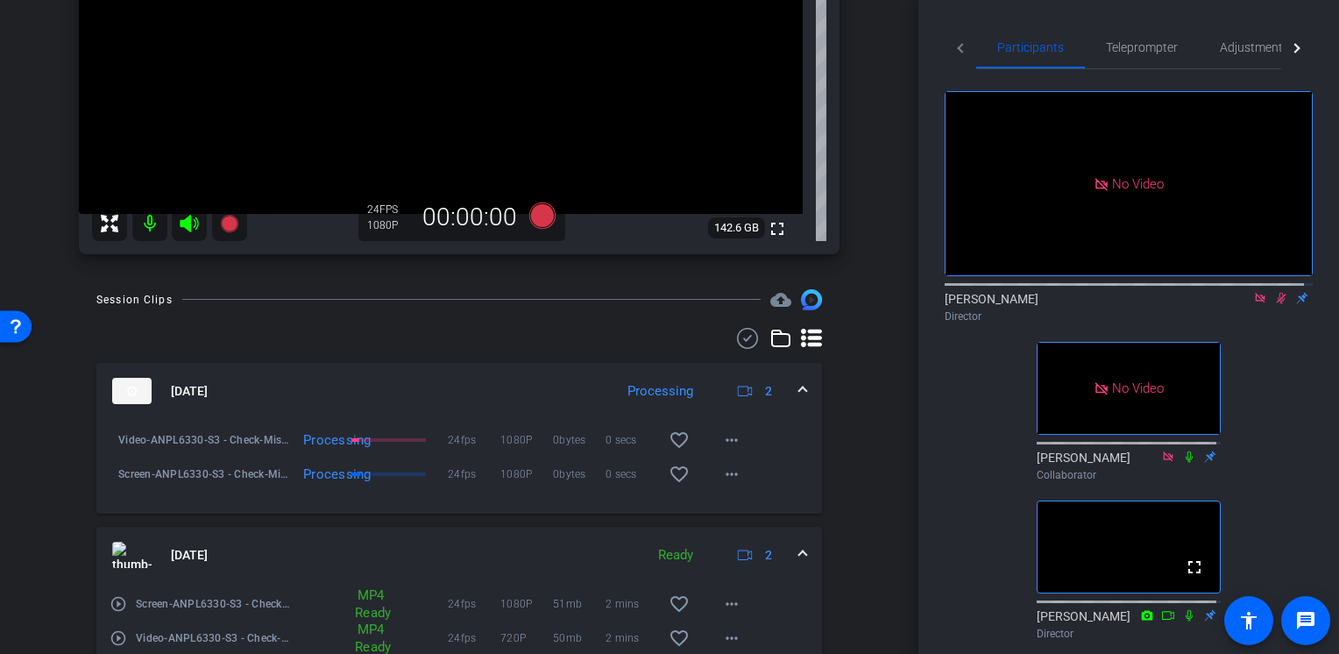
click at [796, 542] on mat-expansion-panel-header "Aug 21, 2025 Ready 2" at bounding box center [459, 555] width 726 height 56
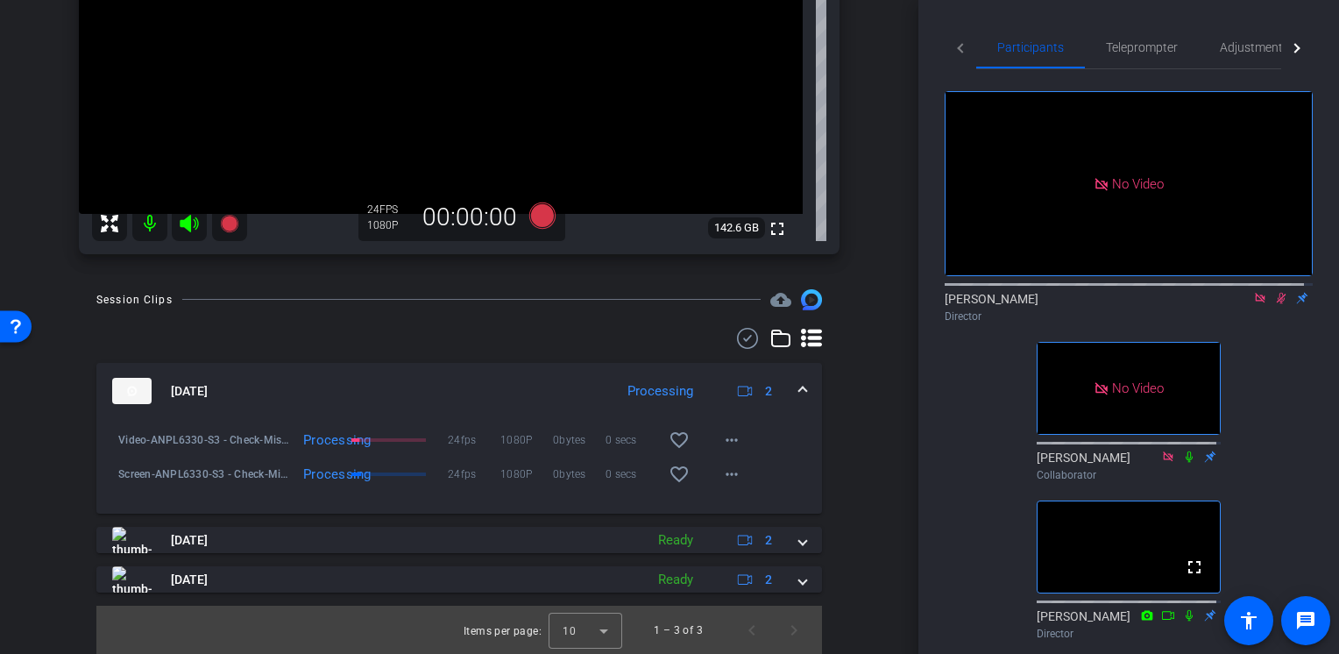
scroll to position [0, 0]
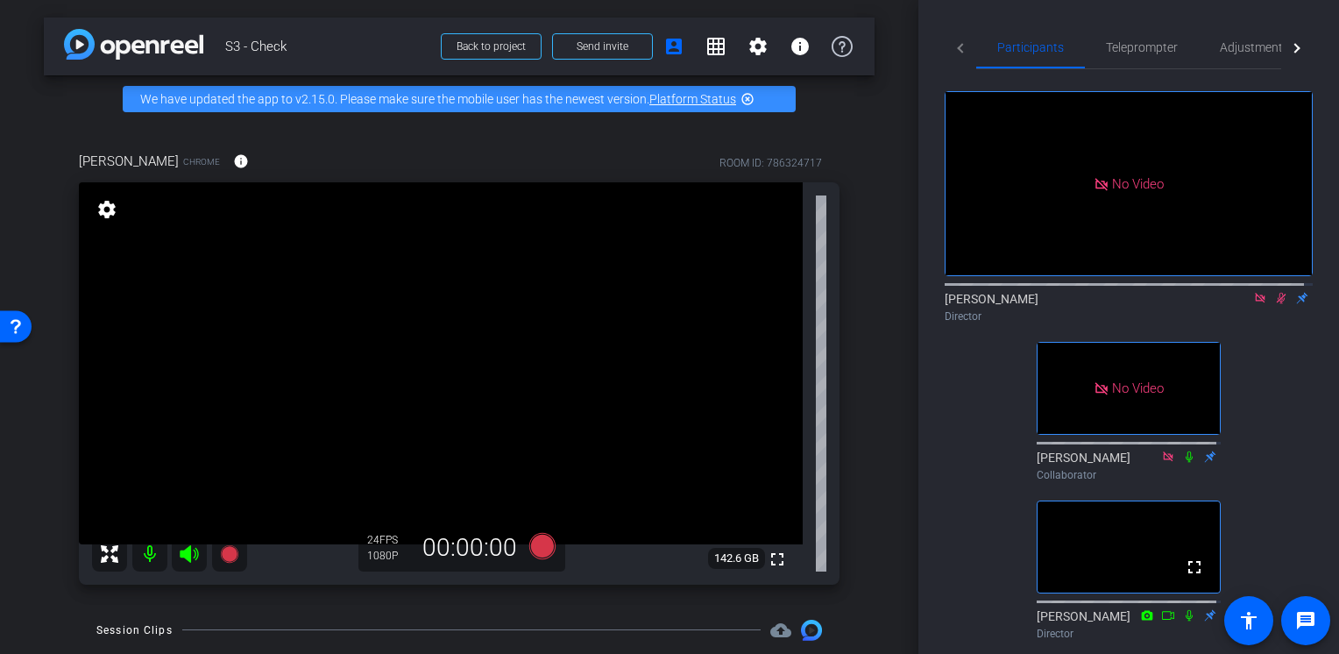
click at [1277, 304] on icon at bounding box center [1282, 298] width 10 height 11
click at [1274, 304] on icon at bounding box center [1281, 298] width 14 height 12
click at [1277, 304] on icon at bounding box center [1282, 298] width 10 height 11
click at [1274, 304] on icon at bounding box center [1281, 298] width 14 height 12
click at [1275, 304] on icon at bounding box center [1281, 298] width 14 height 12
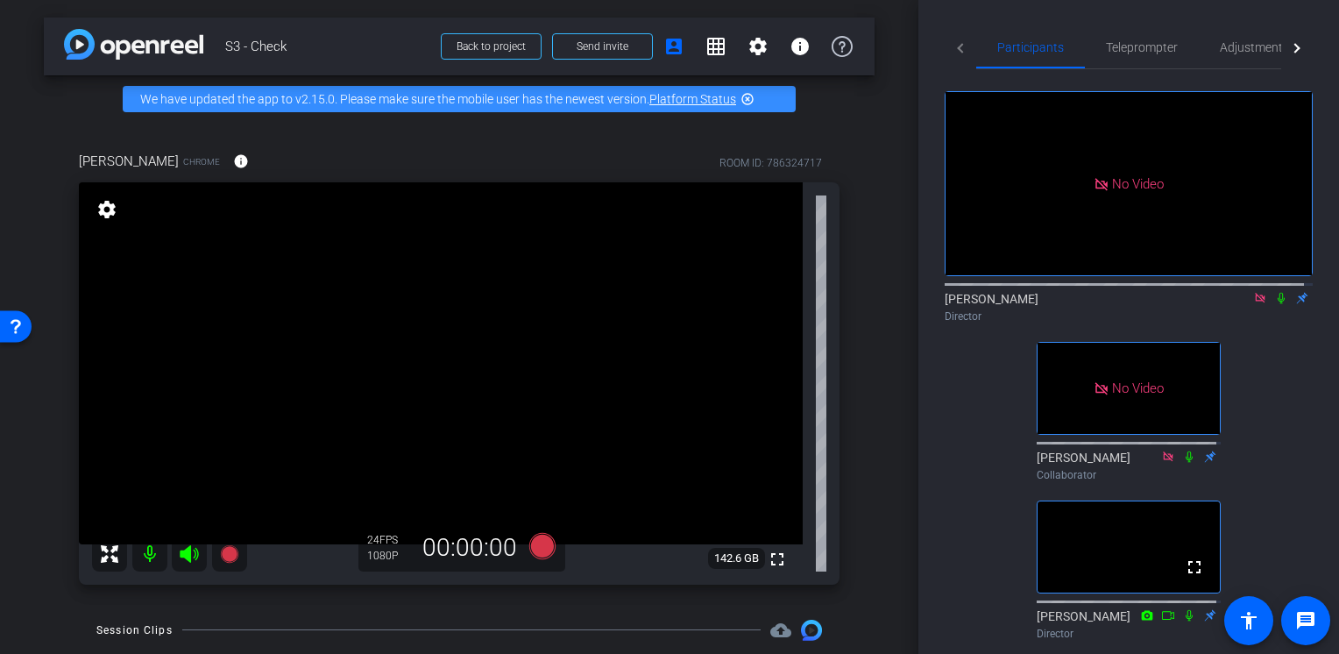
click at [1274, 304] on icon at bounding box center [1281, 298] width 14 height 12
click at [1277, 304] on icon at bounding box center [1282, 298] width 10 height 11
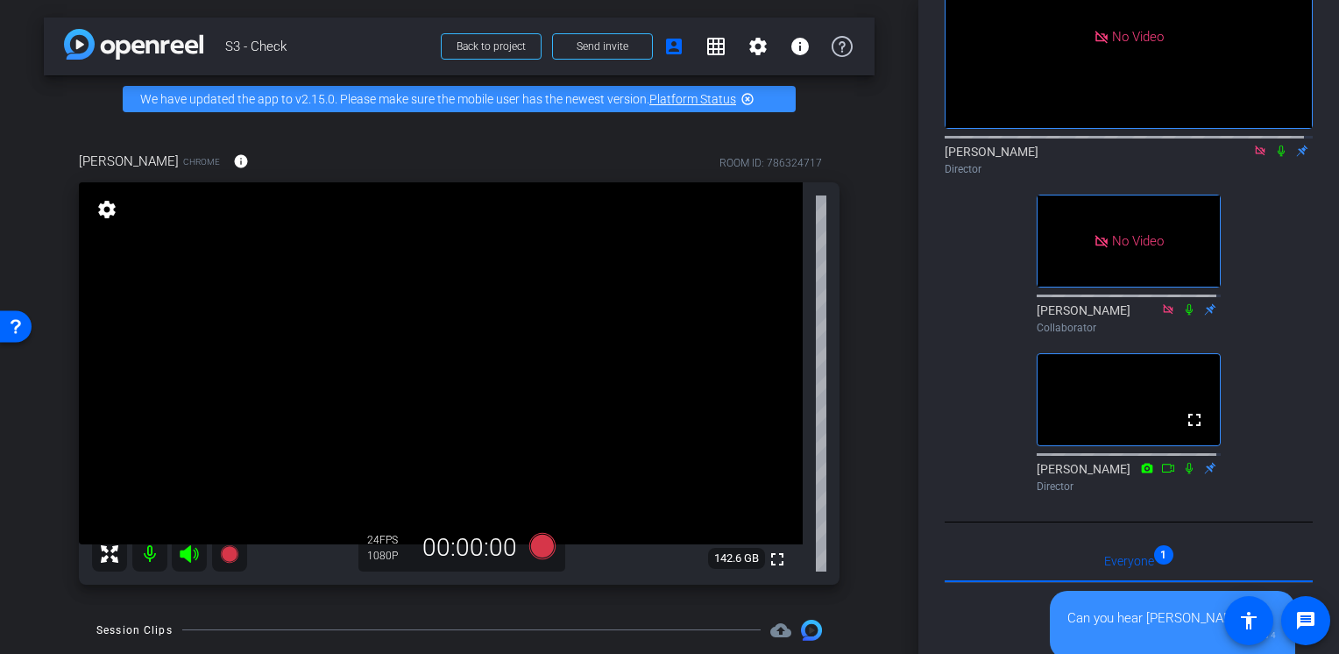
scroll to position [60, 0]
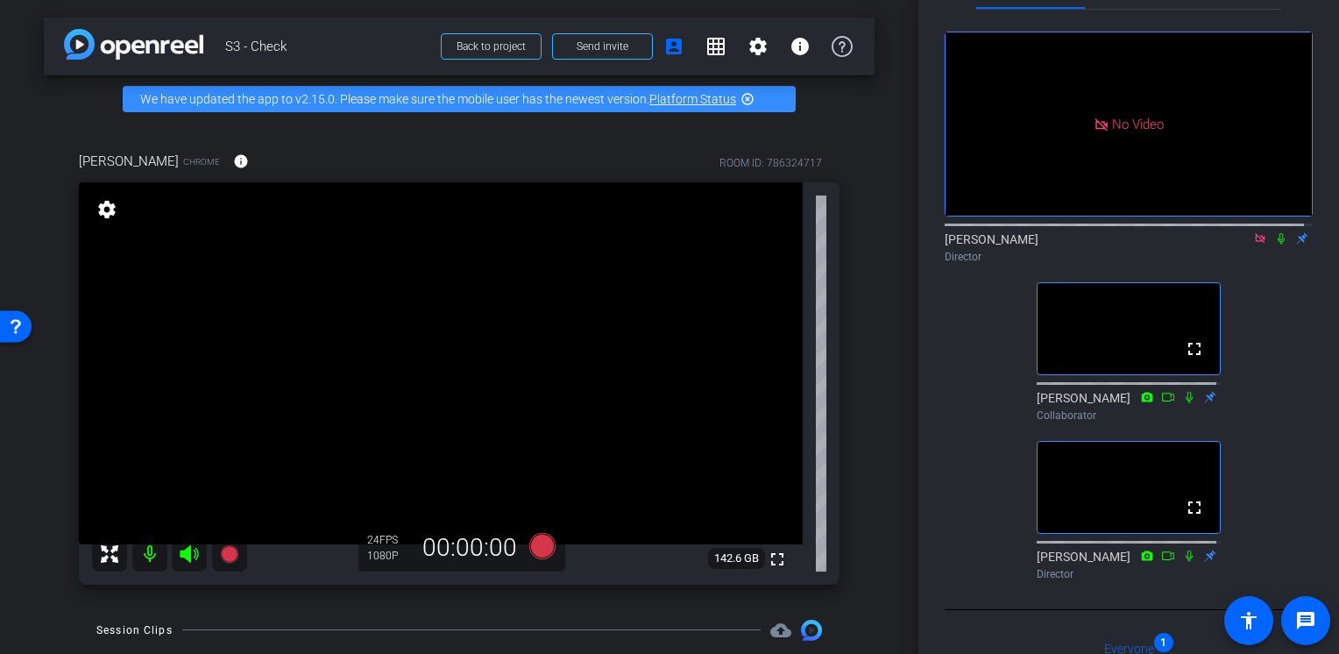
click at [1274, 245] on icon at bounding box center [1281, 238] width 14 height 12
click at [1277, 245] on icon at bounding box center [1282, 238] width 10 height 11
click at [1278, 245] on icon at bounding box center [1281, 238] width 7 height 11
